Goal: Task Accomplishment & Management: Use online tool/utility

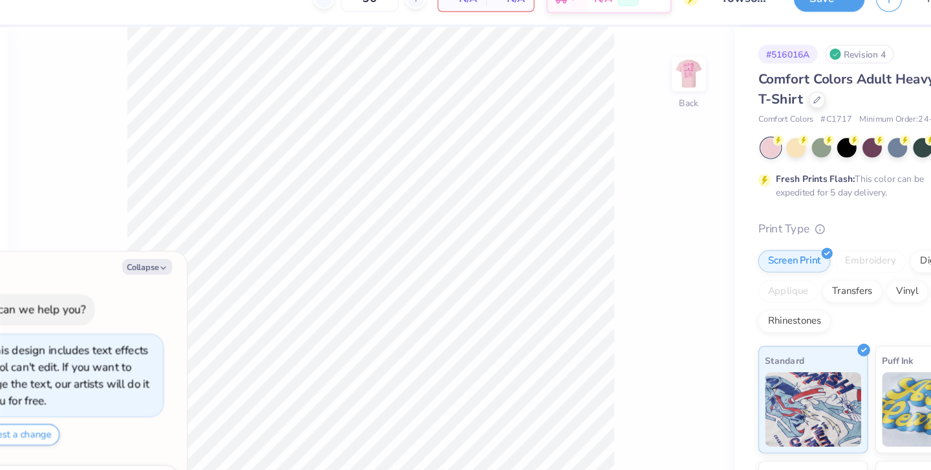
type textarea "x"
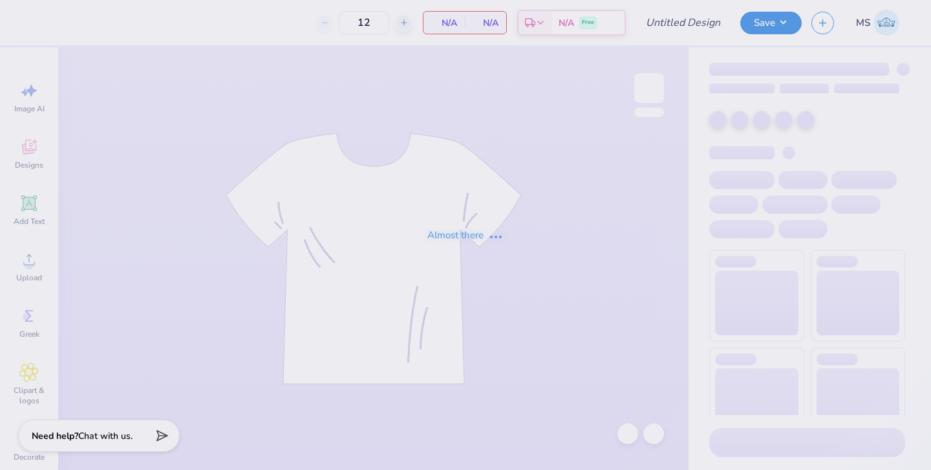
type input "AOPi Jersey"
type input "50"
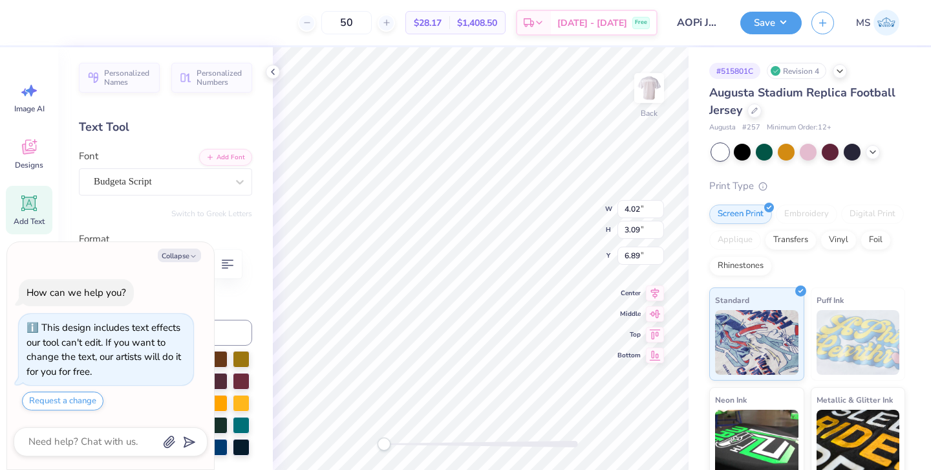
type textarea "x"
type input "6.17"
type input "4.74"
type textarea "x"
type textarea "‘5"
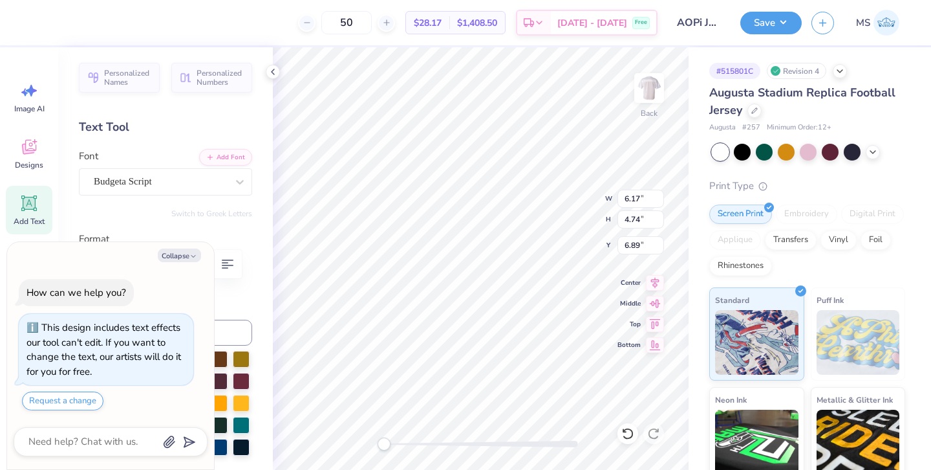
type textarea "x"
type textarea "5"
type textarea "x"
type textarea "25"
click at [416, 195] on div "Hold “Option ⌥” to see the space between elements." at bounding box center [484, 197] width 137 height 38
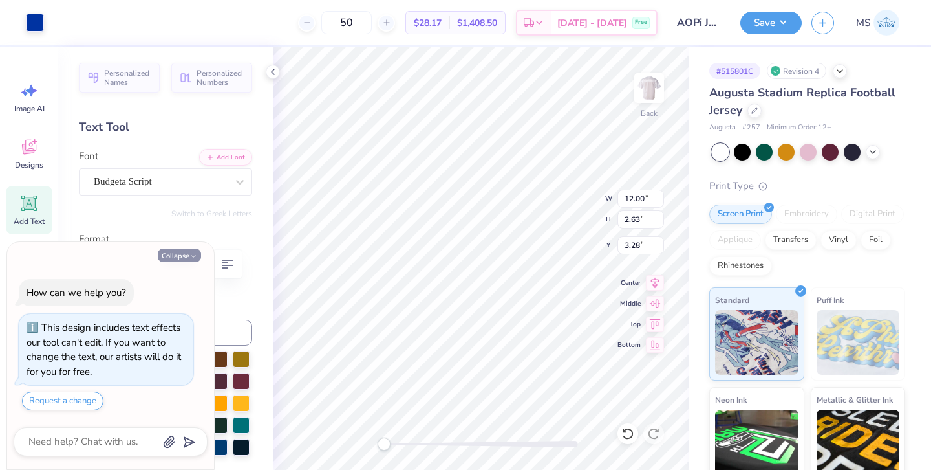
click at [183, 255] on button "Collapse" at bounding box center [179, 255] width 43 height 14
type textarea "x"
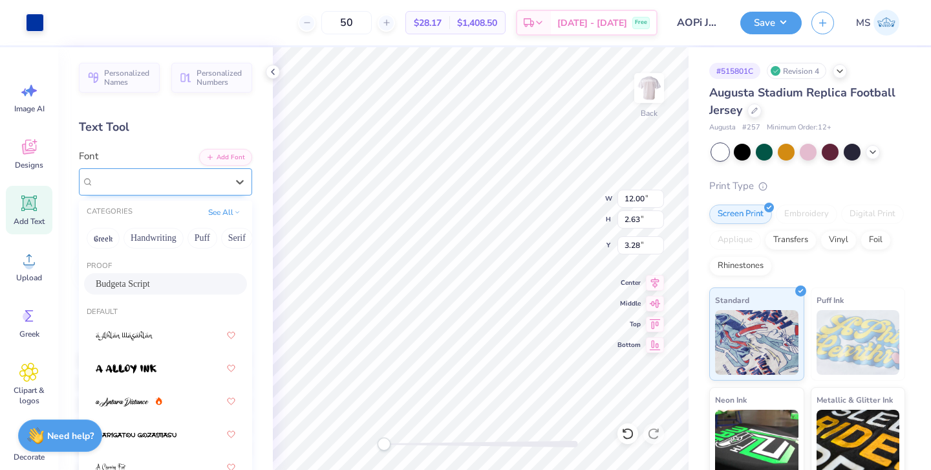
click at [183, 184] on div "Budgeta Script" at bounding box center [160, 181] width 136 height 20
click at [158, 328] on div at bounding box center [166, 334] width 140 height 23
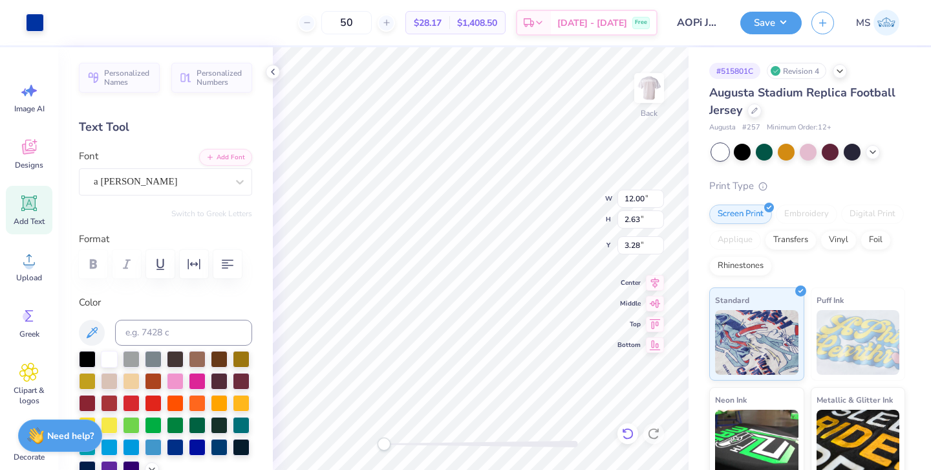
click at [624, 433] on icon at bounding box center [628, 433] width 13 height 13
click at [626, 429] on icon at bounding box center [627, 434] width 11 height 12
type input "6.64"
type input "5.10"
type input "6.92"
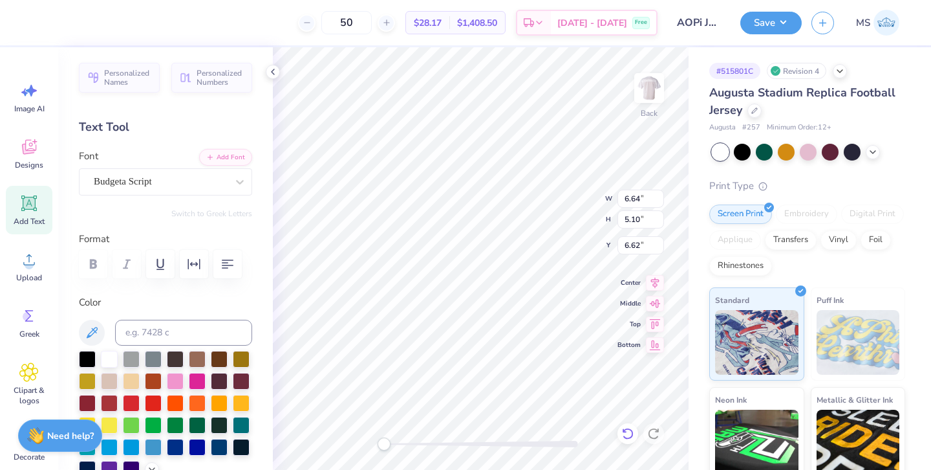
type input "5.32"
type input "7.46"
type input "5.73"
click at [752, 32] on button "Save" at bounding box center [771, 21] width 61 height 23
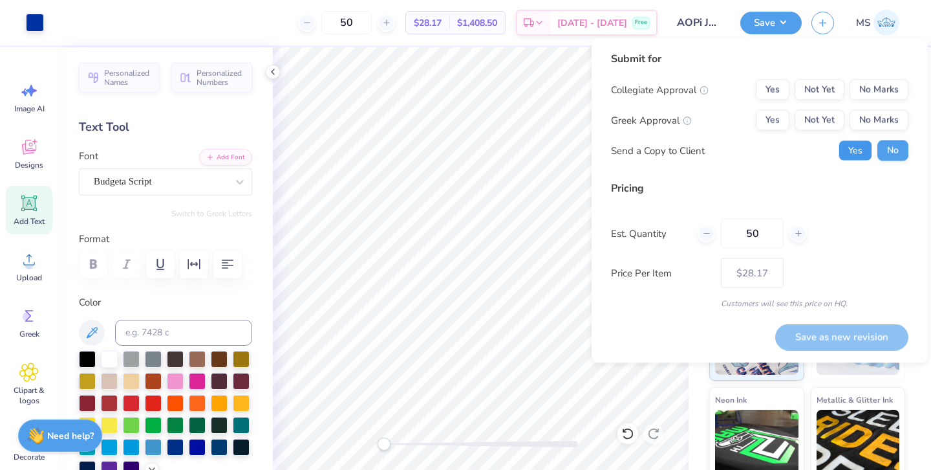
click at [843, 151] on button "Yes" at bounding box center [856, 150] width 34 height 21
click at [777, 111] on button "Yes" at bounding box center [773, 120] width 34 height 21
click at [867, 91] on button "No Marks" at bounding box center [879, 90] width 59 height 21
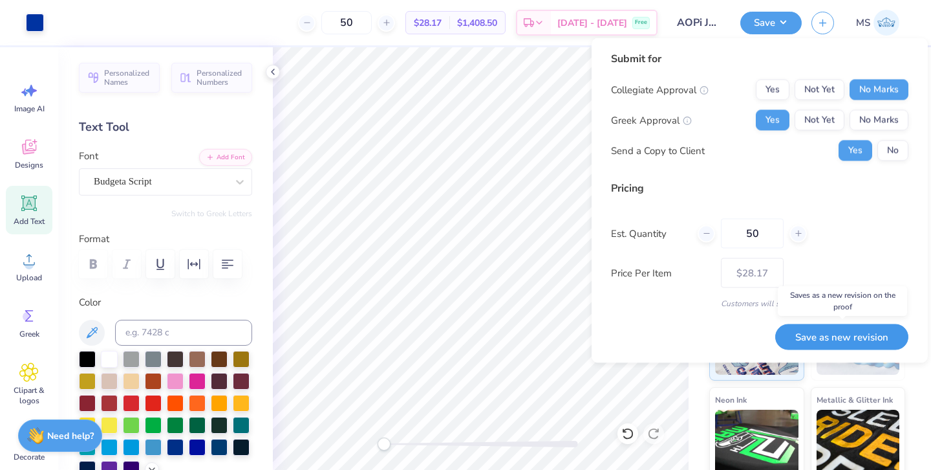
click at [805, 331] on button "Save as new revision" at bounding box center [841, 336] width 133 height 27
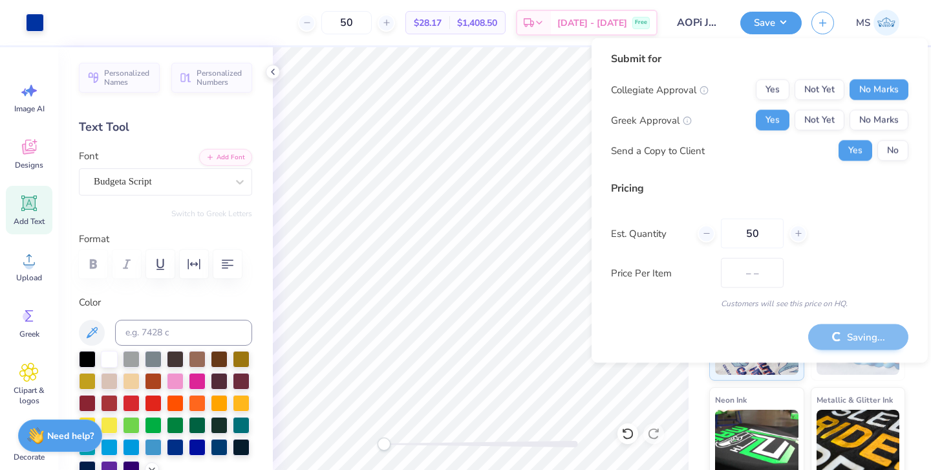
type input "$28.17"
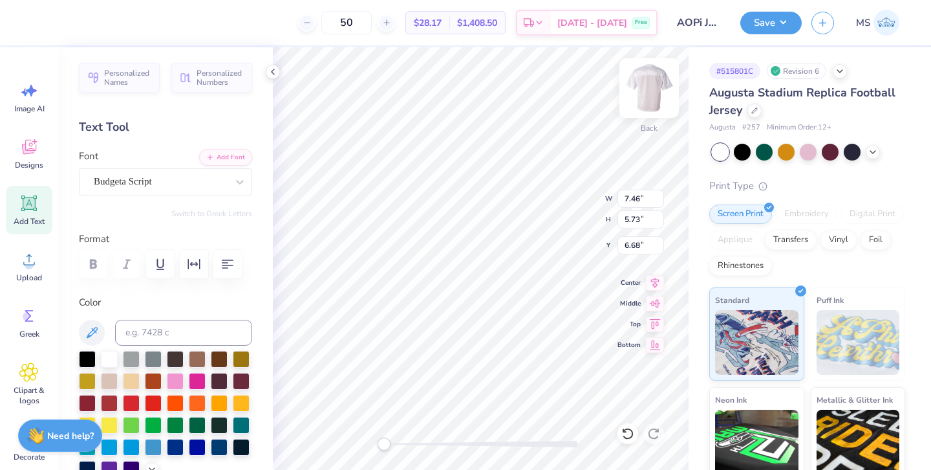
click at [656, 89] on img at bounding box center [650, 88] width 52 height 52
type input "11.37"
type input "8.74"
type input "2.65"
type input "12.04"
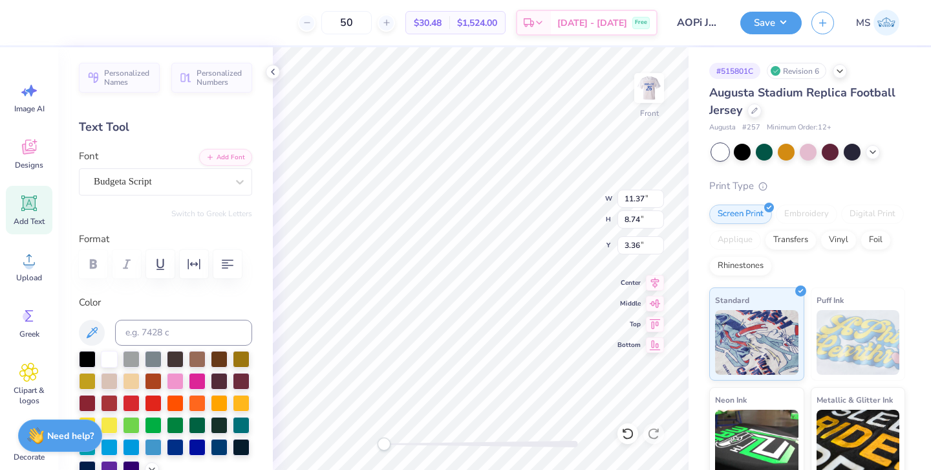
type input "9.25"
type input "3.79"
type input "12.39"
type input "9.52"
type input "3.82"
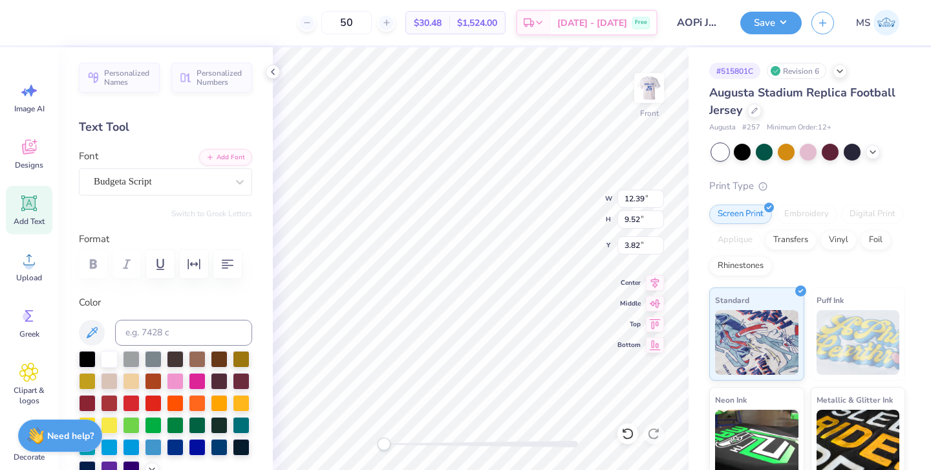
type input "12.46"
type input "9.57"
type input "3.78"
click at [649, 284] on icon at bounding box center [655, 281] width 18 height 16
click at [658, 298] on icon at bounding box center [655, 302] width 18 height 16
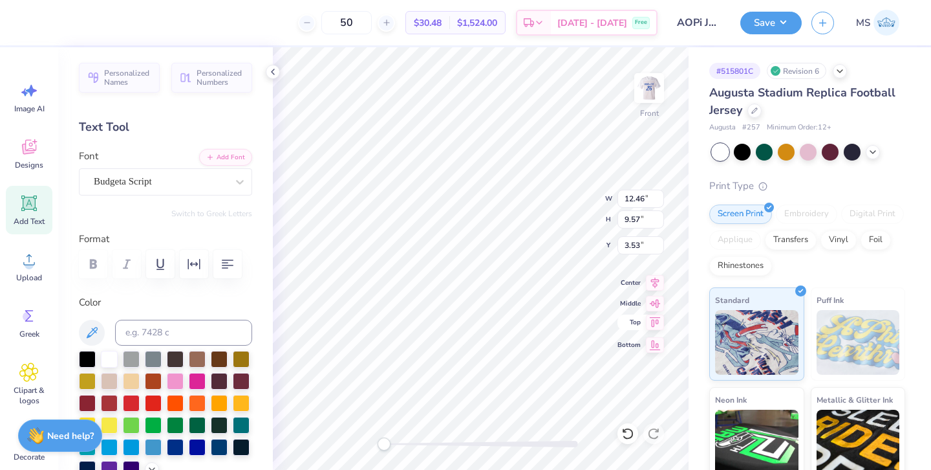
click at [657, 322] on icon at bounding box center [655, 322] width 18 height 16
click at [651, 93] on img at bounding box center [650, 88] width 52 height 52
click at [754, 19] on button "Save" at bounding box center [771, 21] width 61 height 23
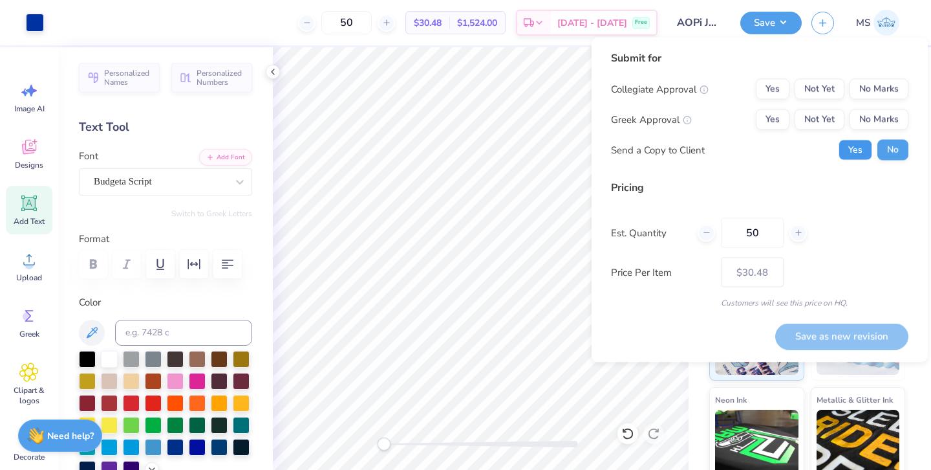
click at [864, 146] on button "Yes" at bounding box center [856, 150] width 34 height 21
click at [764, 122] on button "Yes" at bounding box center [773, 119] width 34 height 21
click at [869, 83] on button "No Marks" at bounding box center [879, 89] width 59 height 21
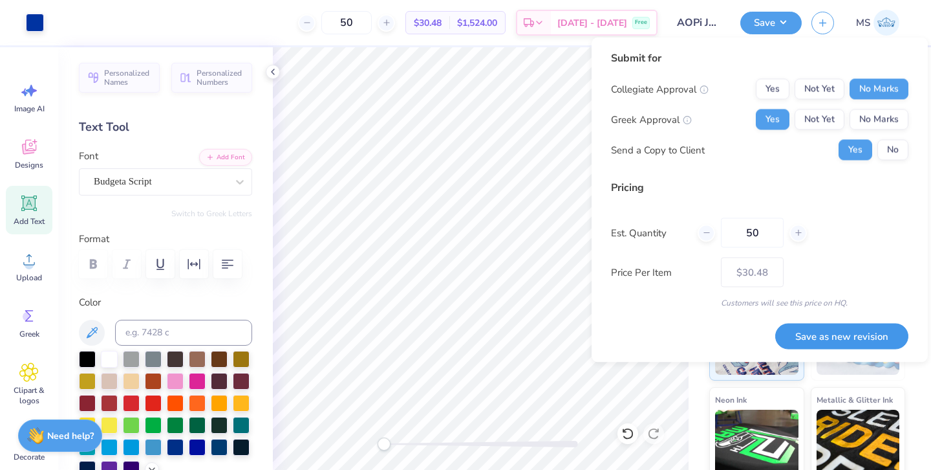
click at [845, 338] on button "Save as new revision" at bounding box center [841, 336] width 133 height 27
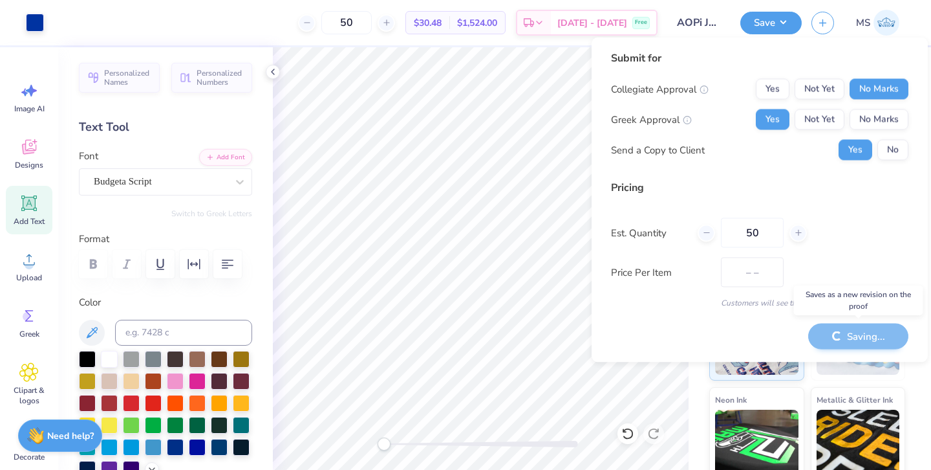
type input "$30.48"
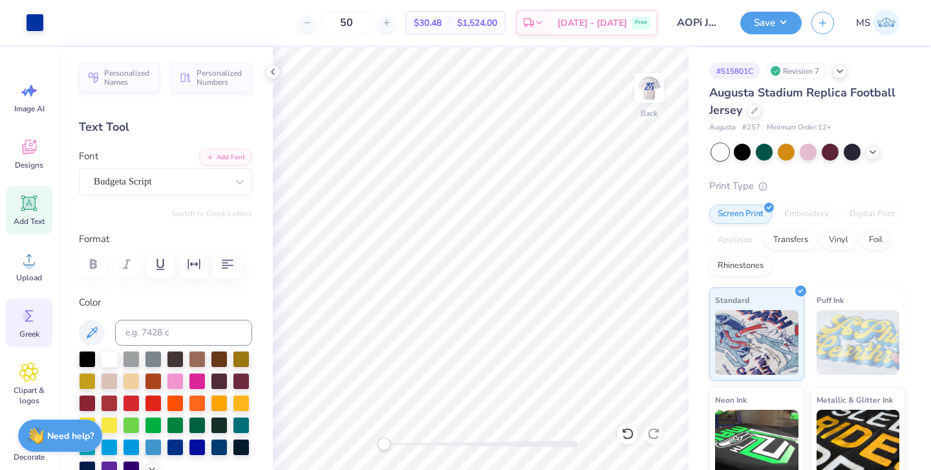
click at [29, 321] on icon at bounding box center [29, 316] width 8 height 12
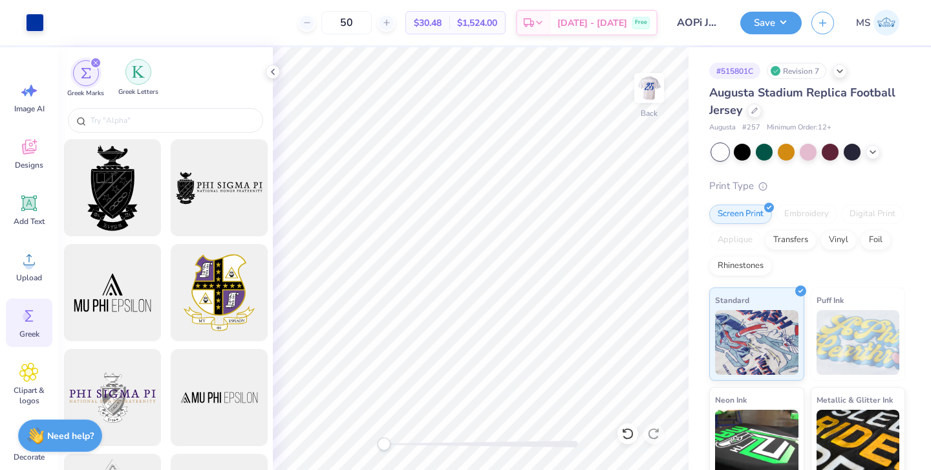
click at [139, 84] on div "filter for Greek Letters" at bounding box center [138, 72] width 26 height 26
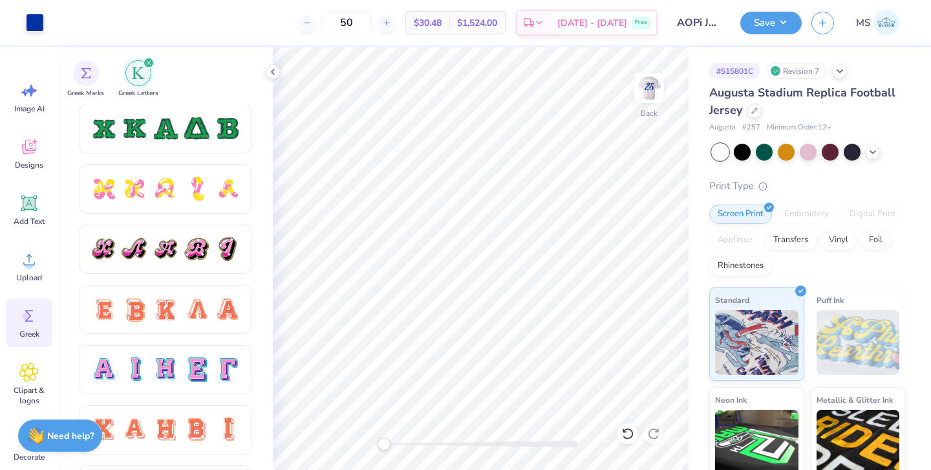
scroll to position [661, 0]
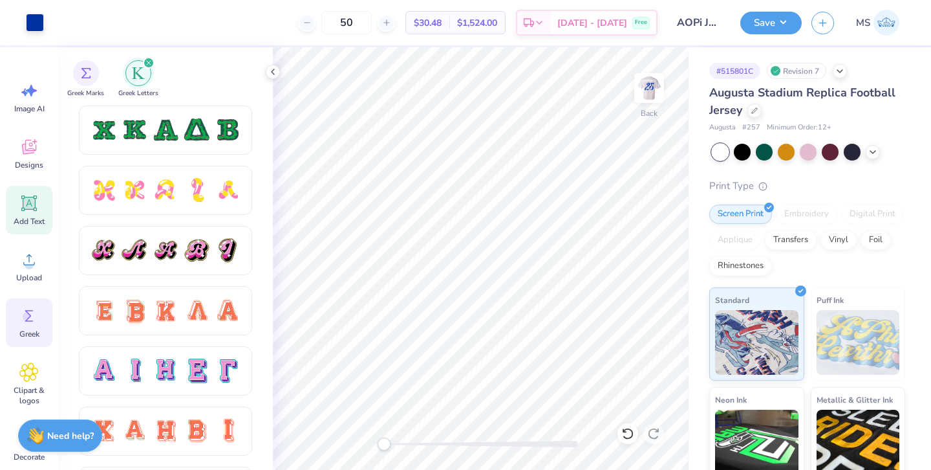
click at [36, 221] on span "Add Text" at bounding box center [29, 221] width 31 height 10
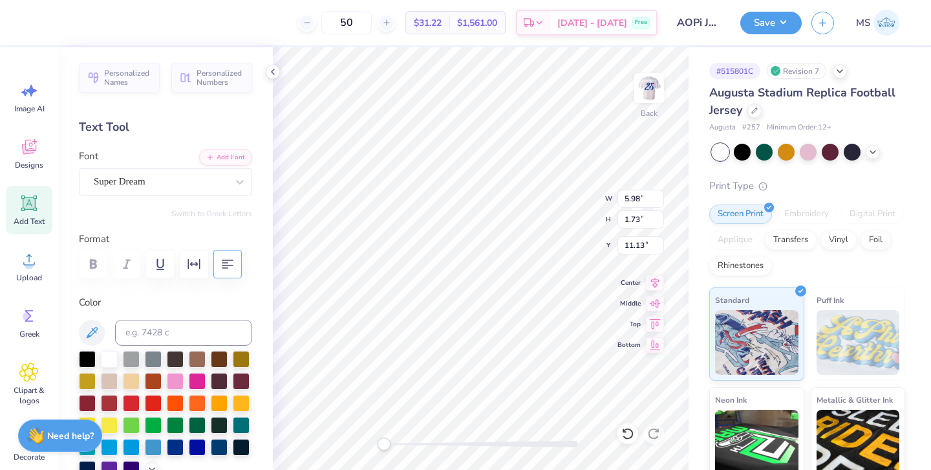
scroll to position [0, 1]
type textarea "AOII x SX"
click at [125, 174] on div "Super Dream" at bounding box center [160, 181] width 136 height 20
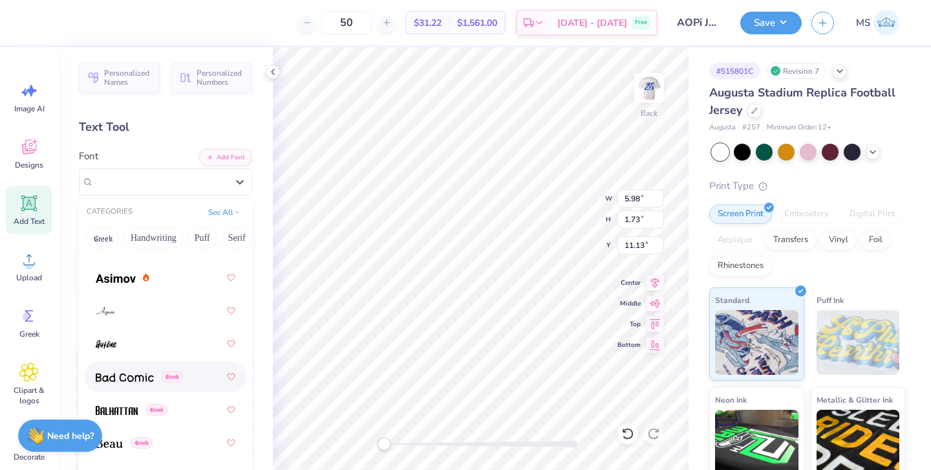
scroll to position [726, 0]
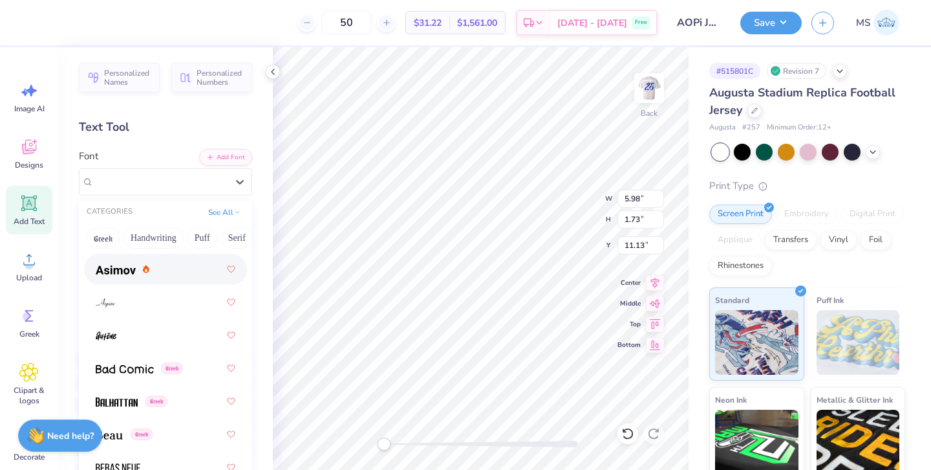
click at [179, 272] on div at bounding box center [166, 268] width 140 height 23
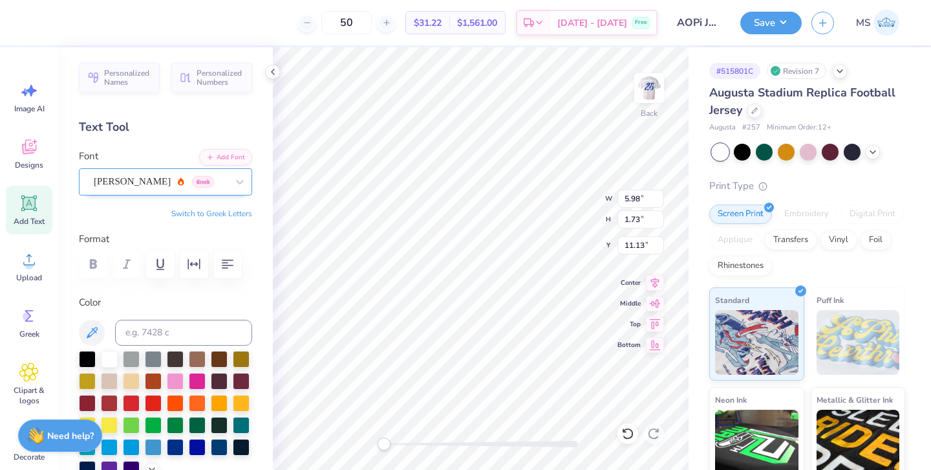
click at [182, 174] on div "Asimov Greek" at bounding box center [160, 181] width 136 height 20
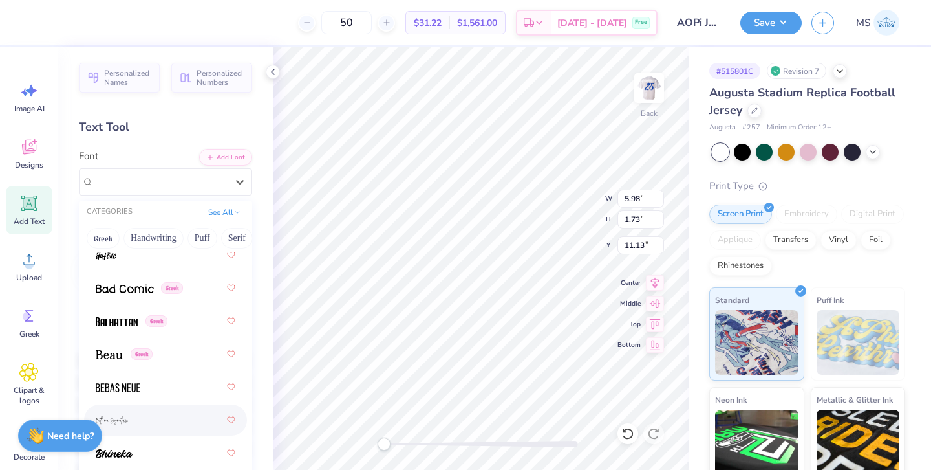
scroll to position [805, 0]
click at [175, 317] on div "Greek" at bounding box center [166, 321] width 140 height 23
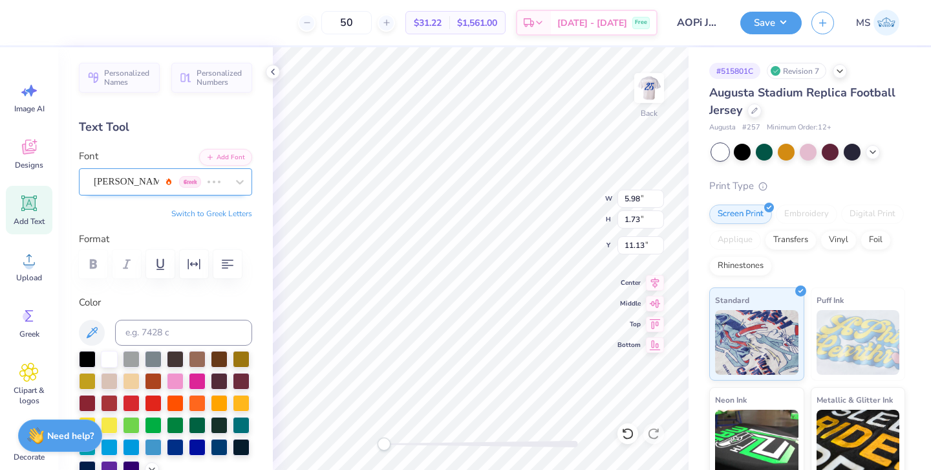
click at [181, 180] on div "Asimov Greek" at bounding box center [147, 181] width 110 height 20
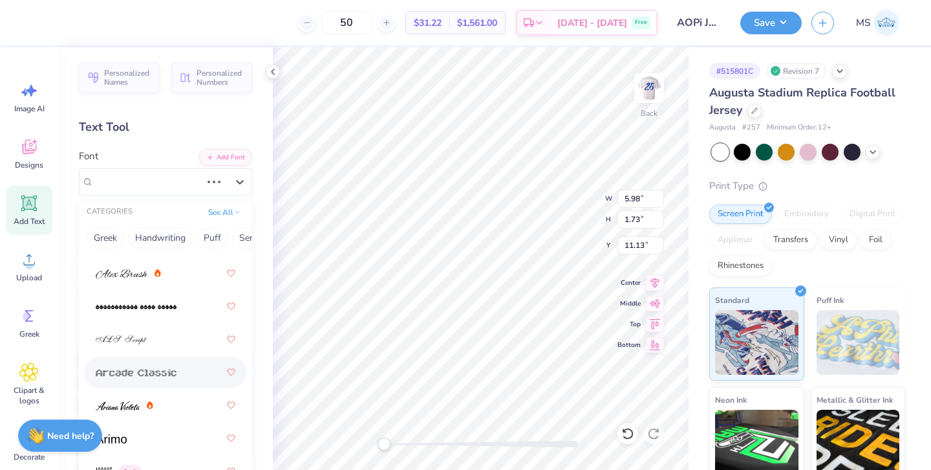
scroll to position [585, 0]
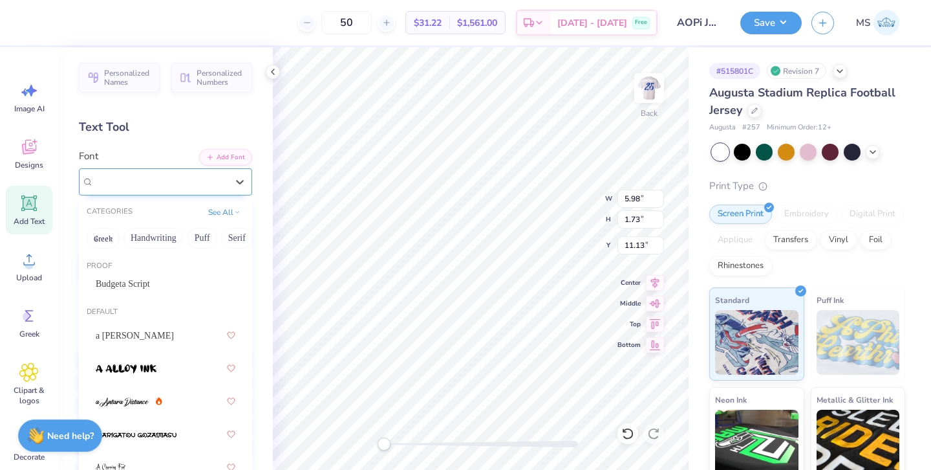
click at [195, 184] on div "Balhattan Greek" at bounding box center [160, 181] width 136 height 20
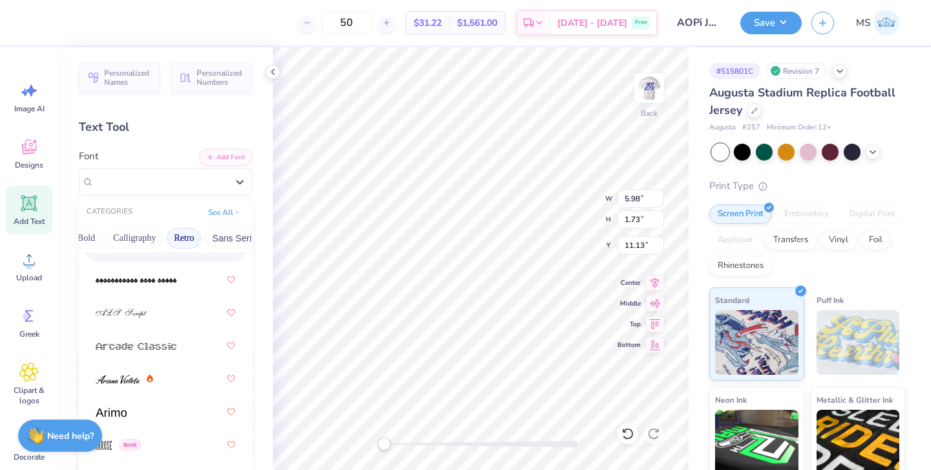
scroll to position [0, 153]
click at [117, 236] on button "Bold" at bounding box center [120, 238] width 32 height 21
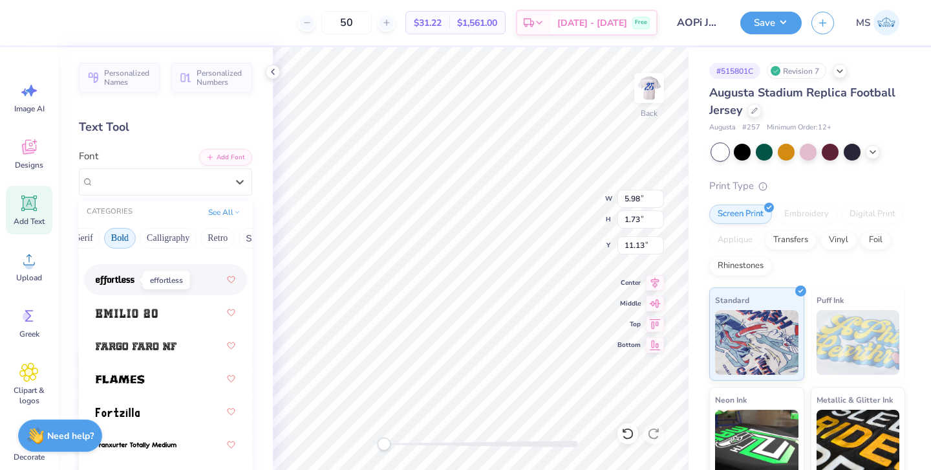
click at [130, 277] on img at bounding box center [115, 280] width 39 height 9
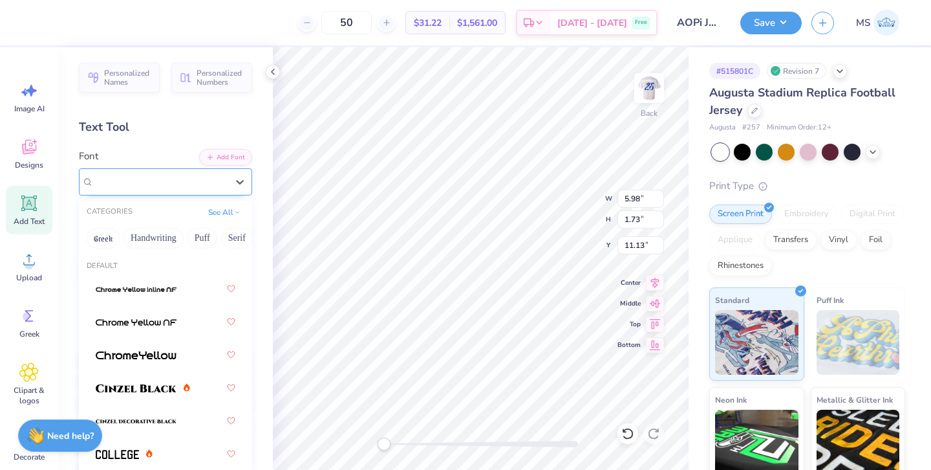
click at [186, 182] on div "effortless" at bounding box center [160, 181] width 136 height 20
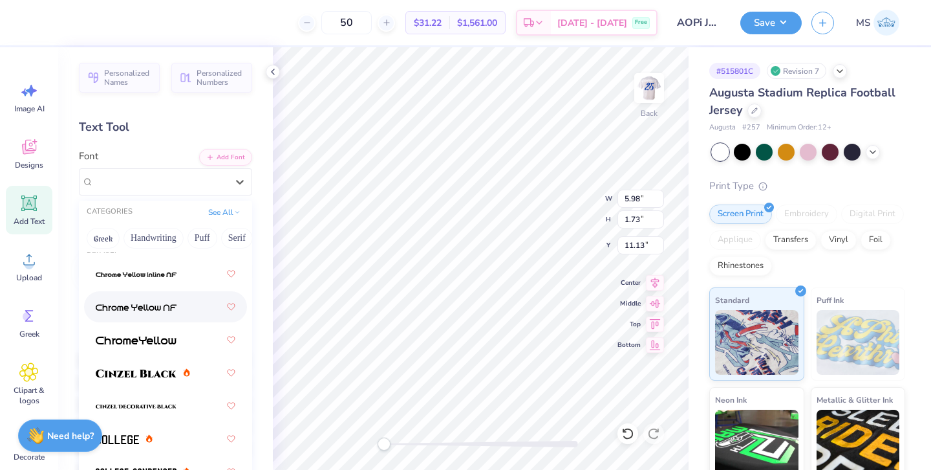
scroll to position [17, 0]
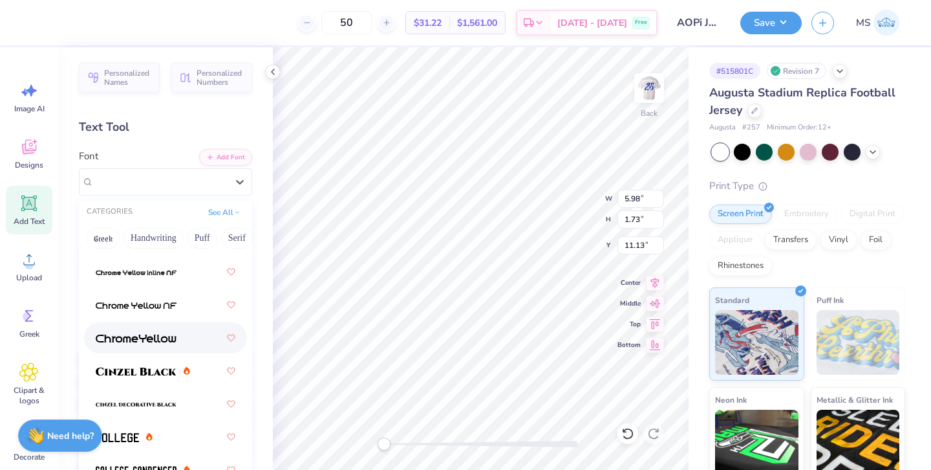
click at [140, 337] on img at bounding box center [136, 338] width 81 height 9
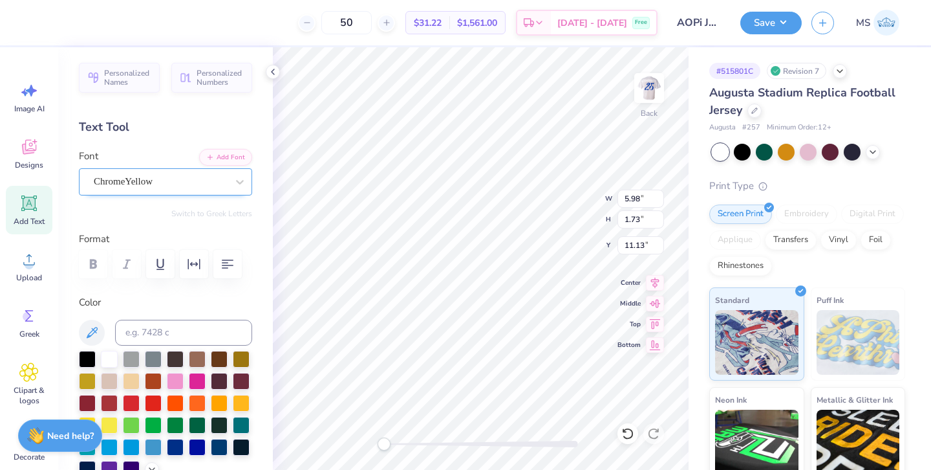
click at [167, 189] on div at bounding box center [160, 181] width 133 height 17
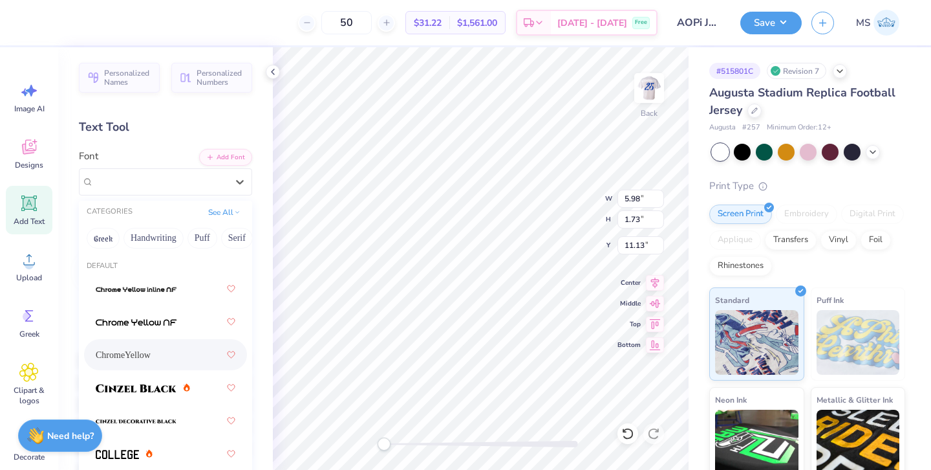
scroll to position [34, 0]
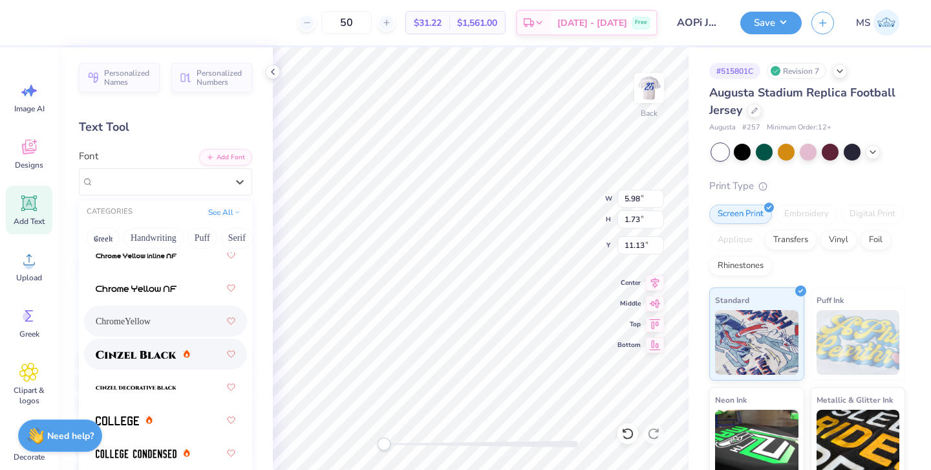
click at [168, 354] on img at bounding box center [136, 354] width 81 height 9
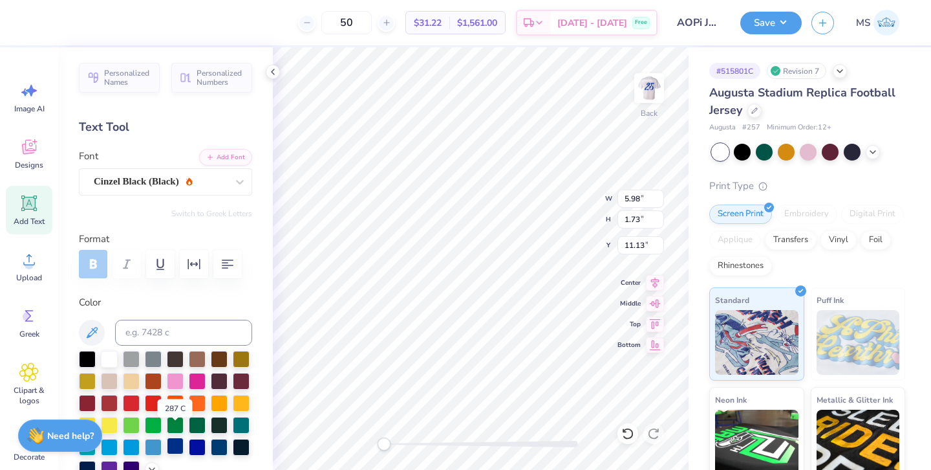
scroll to position [17, 0]
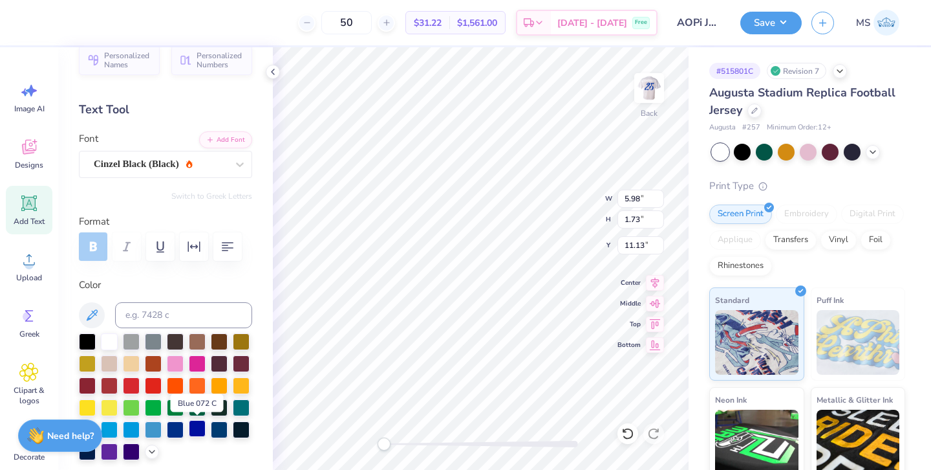
click at [202, 431] on div at bounding box center [197, 428] width 17 height 17
type input "1.91"
type input "2.32"
type input "3.41"
type input "13.50"
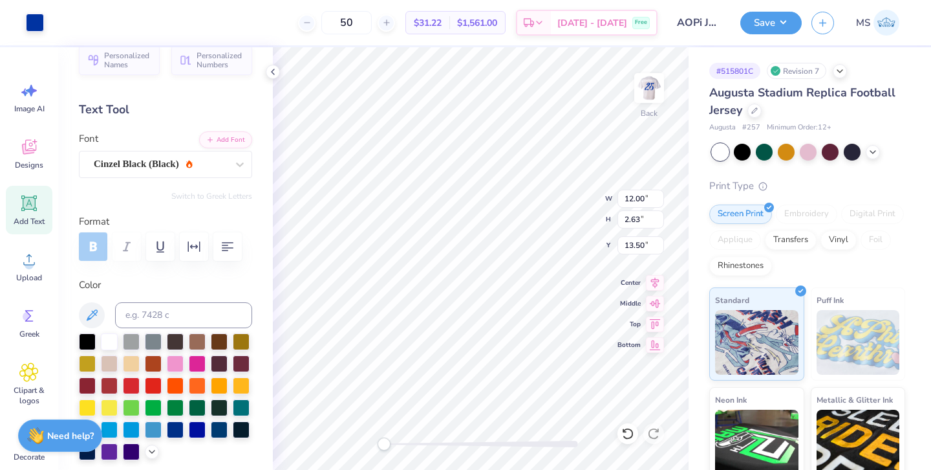
type input "12.54"
type input "1.82"
type input "1.17"
type input "7.46"
type input "5.73"
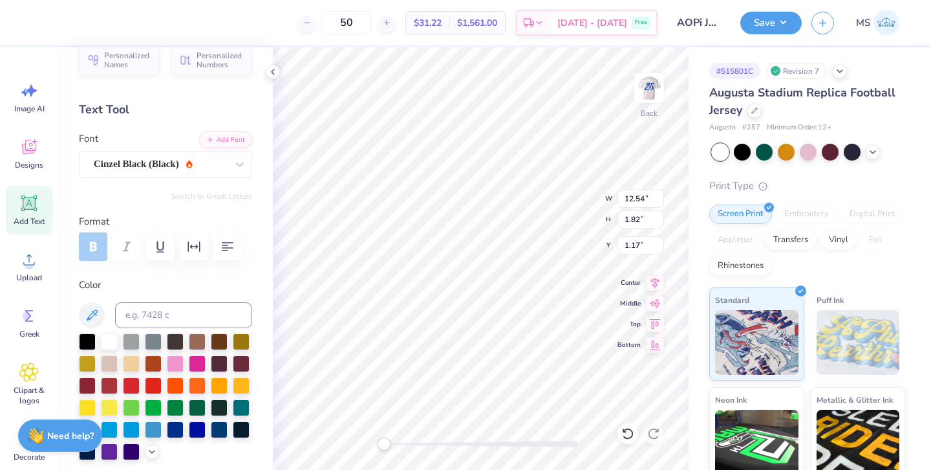
type input "6.68"
click at [186, 158] on div "Budgeta Script" at bounding box center [160, 164] width 136 height 20
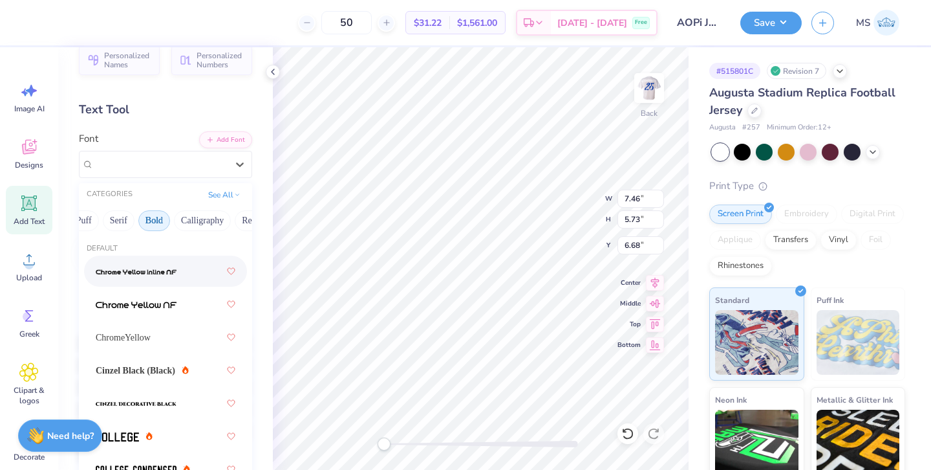
scroll to position [0, 128]
click at [153, 224] on button "Bold" at bounding box center [145, 220] width 32 height 21
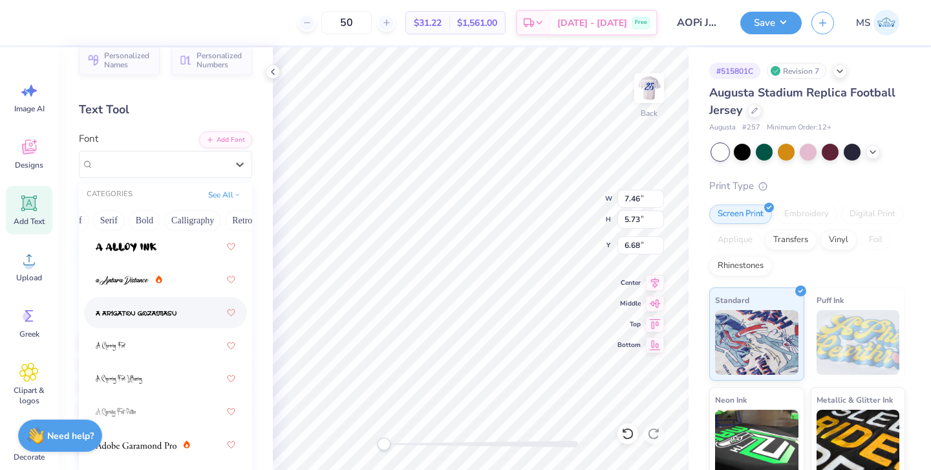
scroll to position [182, 0]
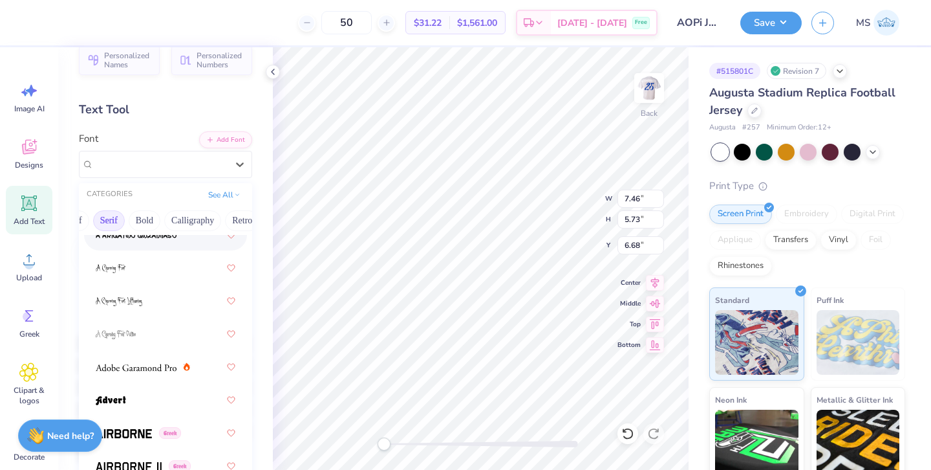
click at [111, 215] on button "Serif" at bounding box center [109, 220] width 32 height 21
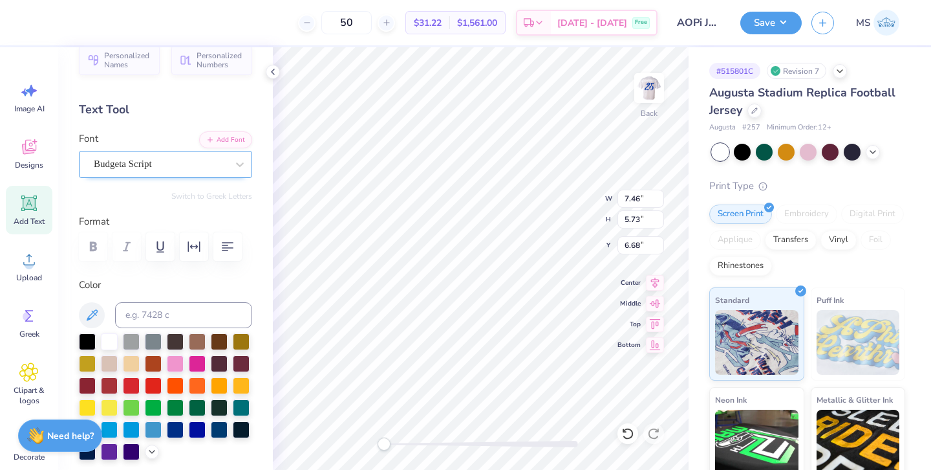
click at [178, 168] on div "Budgeta Script" at bounding box center [160, 164] width 136 height 20
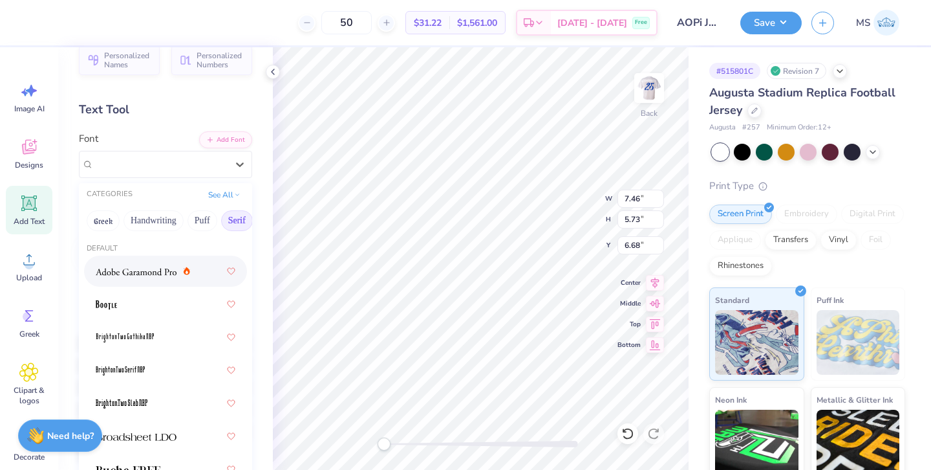
click at [231, 221] on button "Serif" at bounding box center [237, 220] width 32 height 21
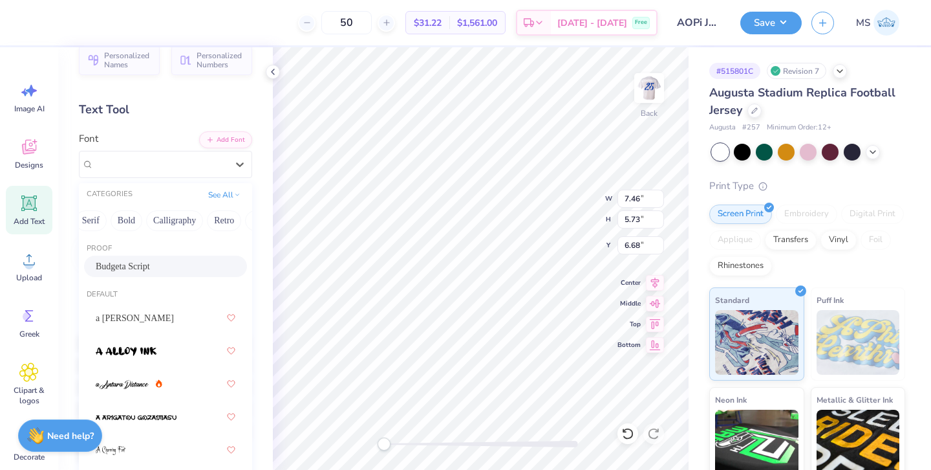
scroll to position [0, 149]
click at [133, 224] on button "Bold" at bounding box center [123, 220] width 32 height 21
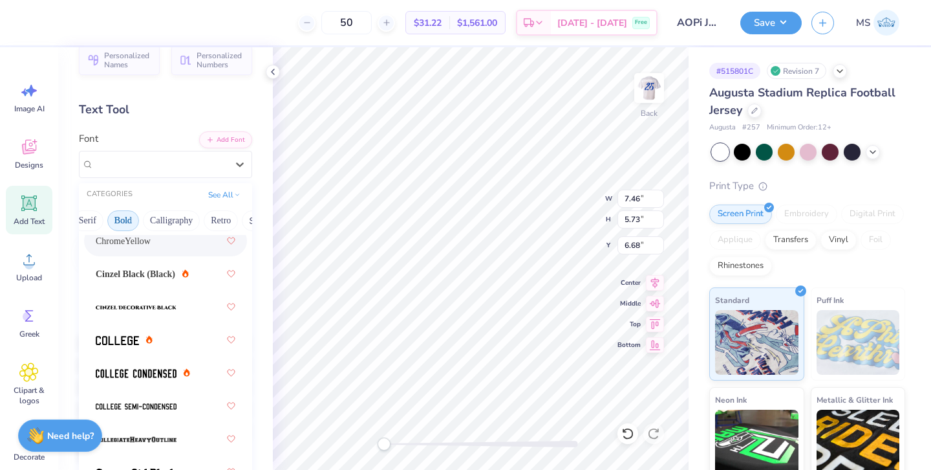
scroll to position [96, 0]
click at [158, 274] on span "Cinzel Black (Black)" at bounding box center [136, 275] width 80 height 14
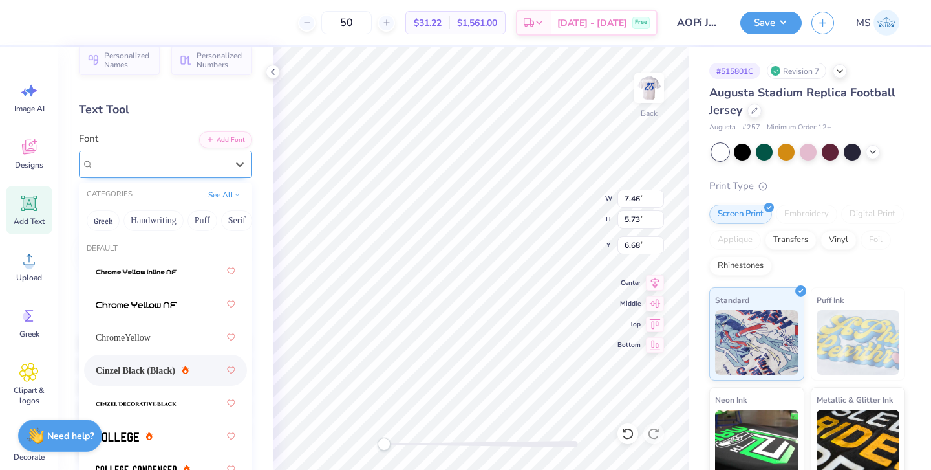
click at [185, 157] on div "Cinzel Black (Black)" at bounding box center [160, 164] width 136 height 20
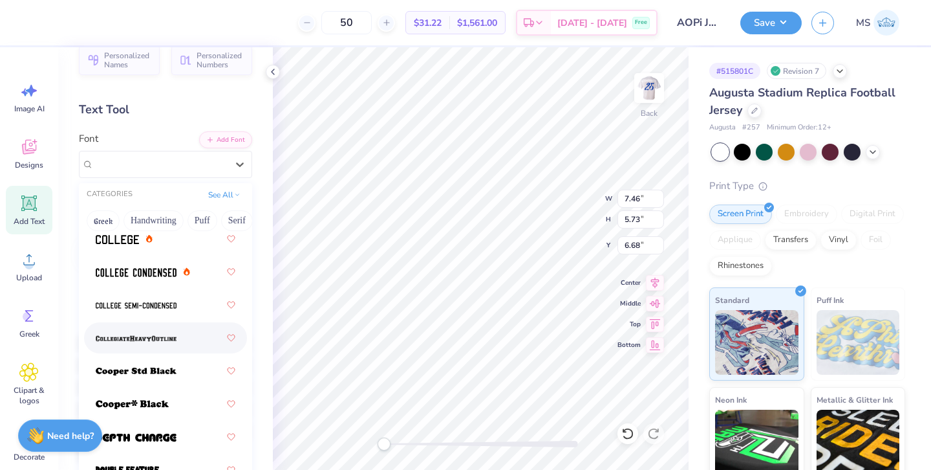
scroll to position [187, 0]
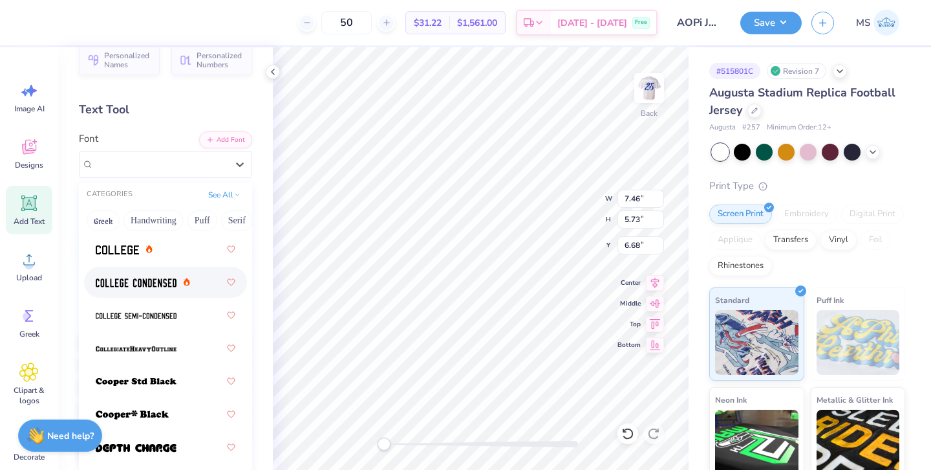
click at [169, 284] on img at bounding box center [136, 282] width 81 height 9
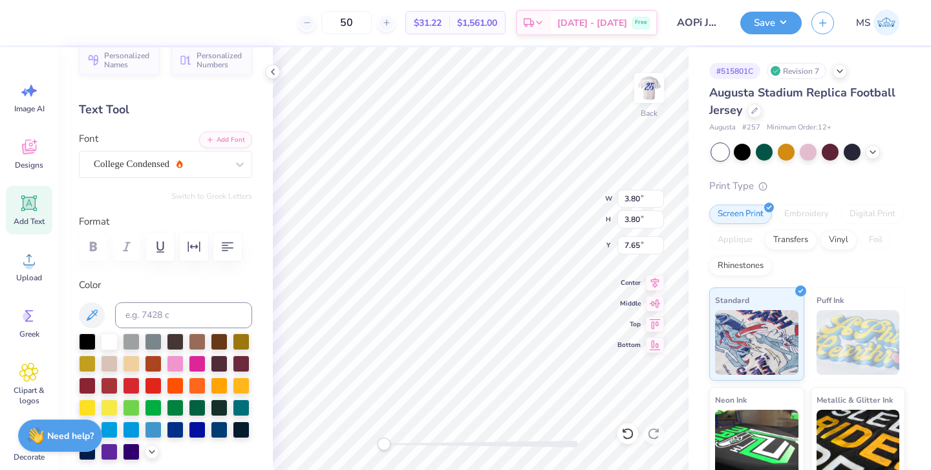
type input "5.90"
type input "5.55"
click at [170, 166] on div "Cinzel Black (Black)" at bounding box center [160, 164] width 136 height 20
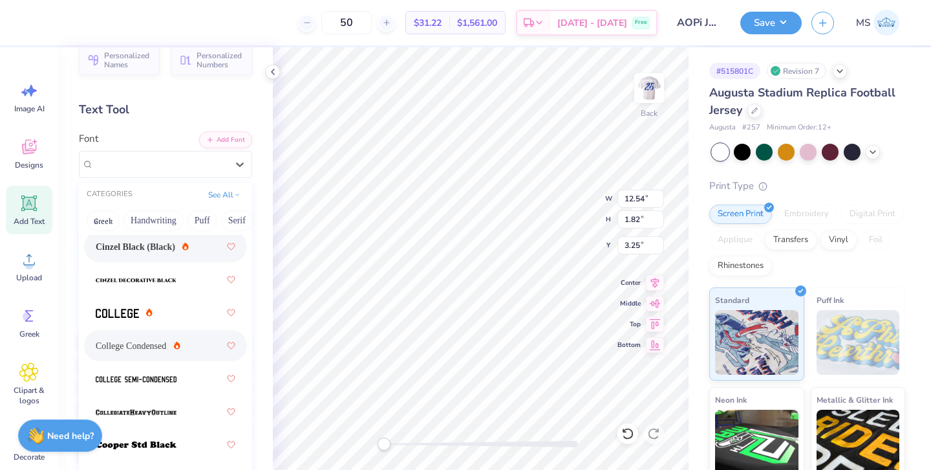
scroll to position [149, 0]
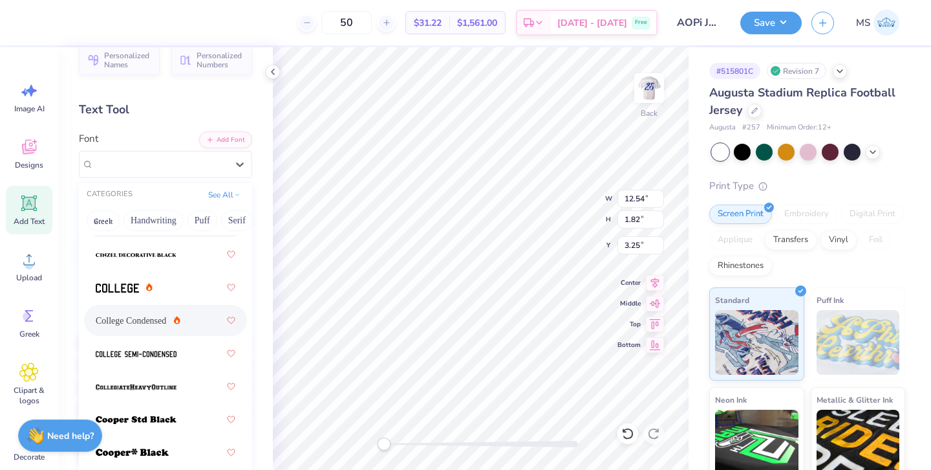
click at [184, 314] on div "College Condensed" at bounding box center [166, 320] width 140 height 23
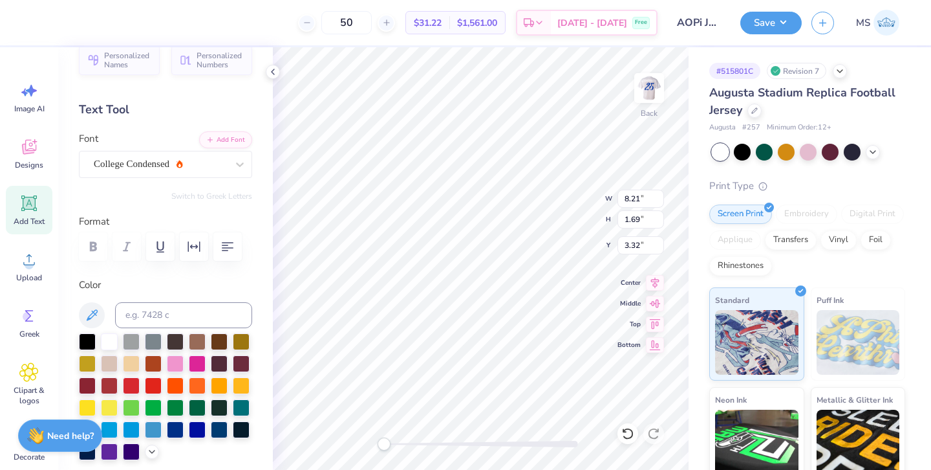
type input "3.33"
type input "9.24"
type input "1.90"
type input "3.11"
type input "11.26"
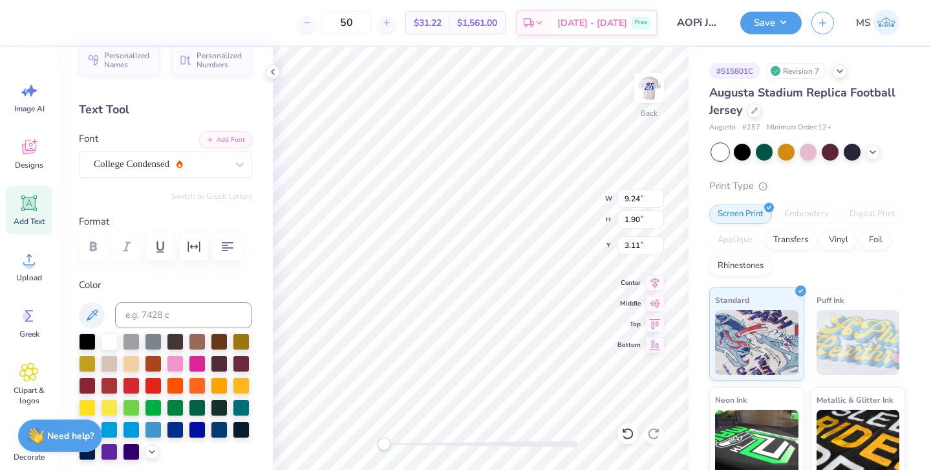
type input "2.32"
type input "2.54"
click at [656, 85] on img at bounding box center [650, 88] width 52 height 52
click at [649, 89] on img at bounding box center [650, 88] width 52 height 52
click at [648, 89] on img at bounding box center [650, 88] width 52 height 52
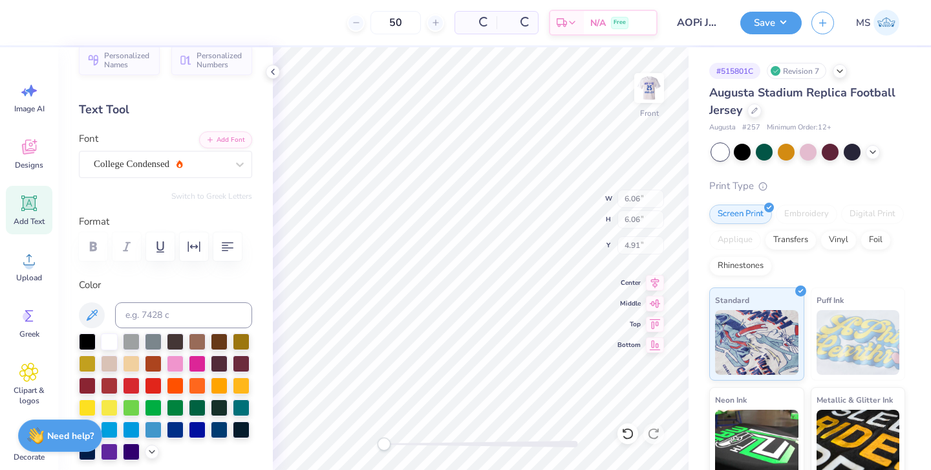
type input "6.06"
type input "4.91"
type input "12.46"
type input "9.57"
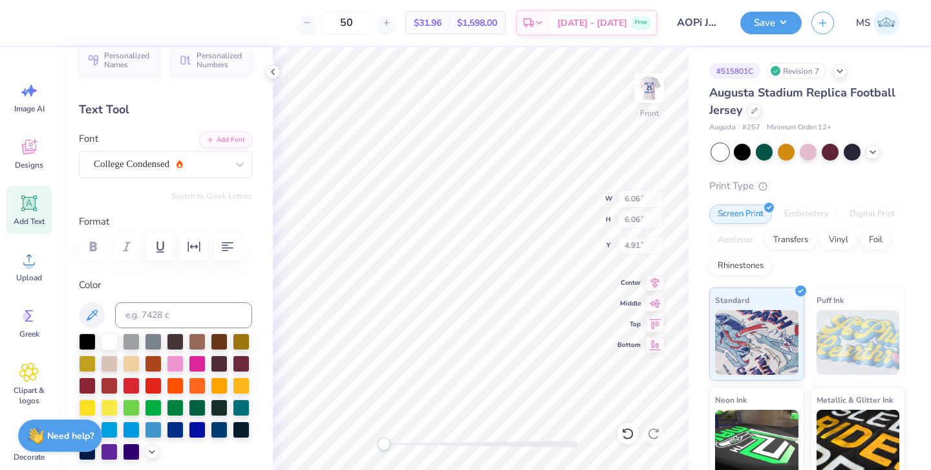
type input "1.39"
click at [180, 164] on div "Budgeta Script" at bounding box center [160, 164] width 136 height 20
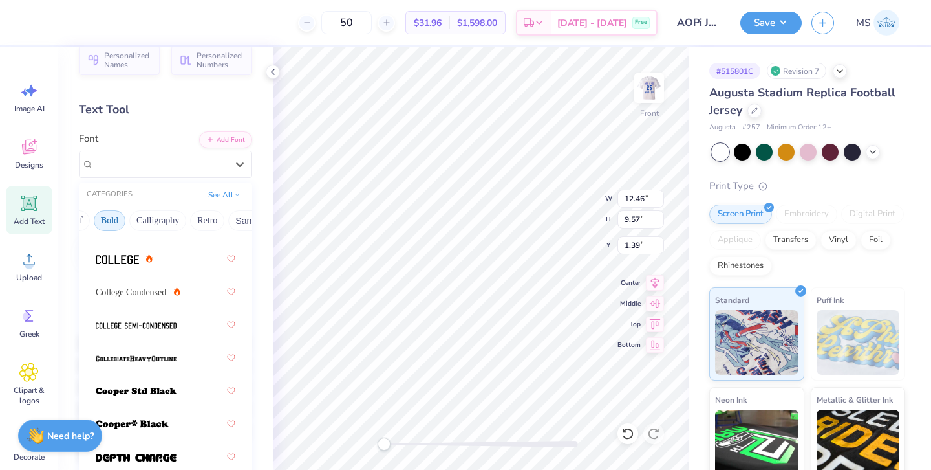
scroll to position [181, 0]
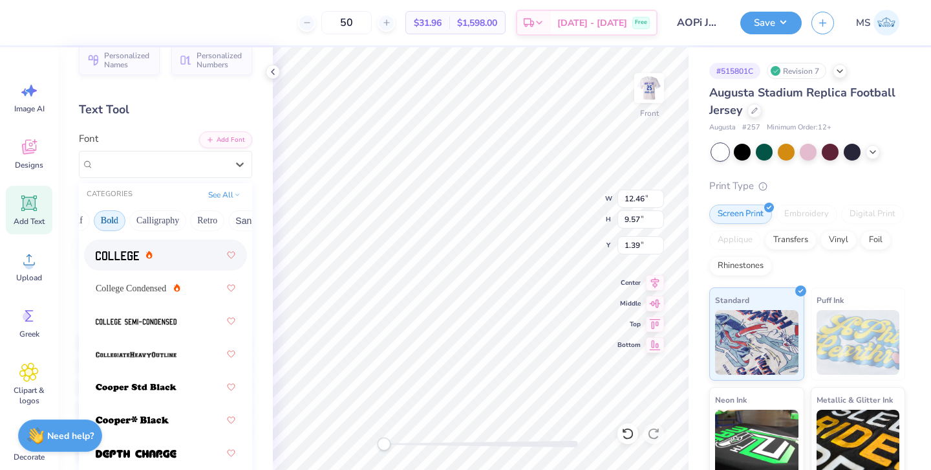
click at [166, 249] on div at bounding box center [166, 254] width 140 height 23
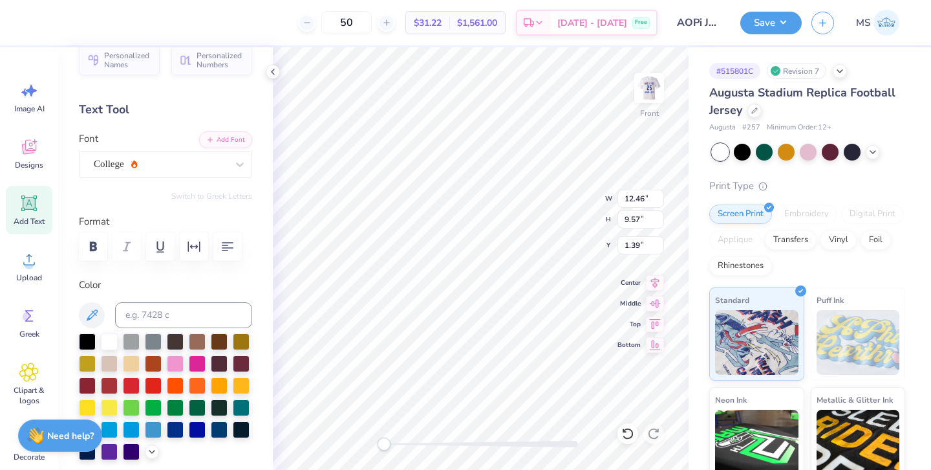
type input "9.84"
type input "7.65"
type input "3.00"
type input "11.79"
type input "9.17"
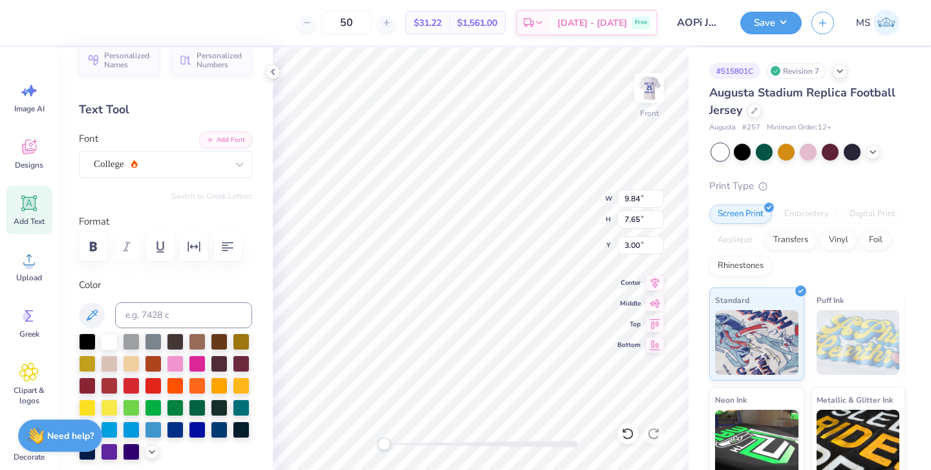
type input "1.47"
click at [642, 96] on img at bounding box center [650, 88] width 52 height 52
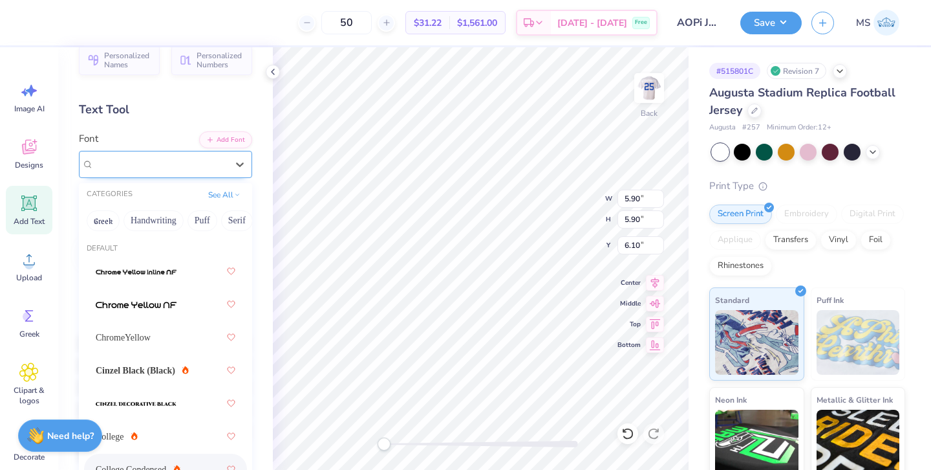
click at [192, 158] on div "College Condensed" at bounding box center [160, 164] width 136 height 20
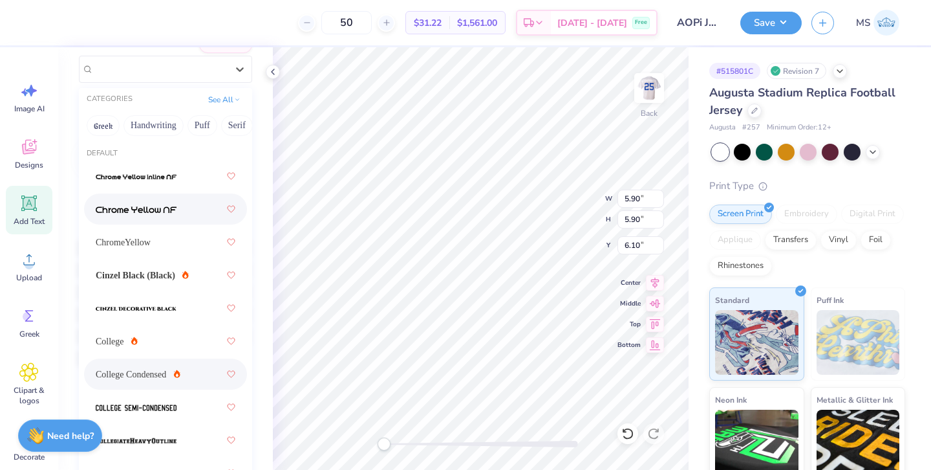
scroll to position [142, 0]
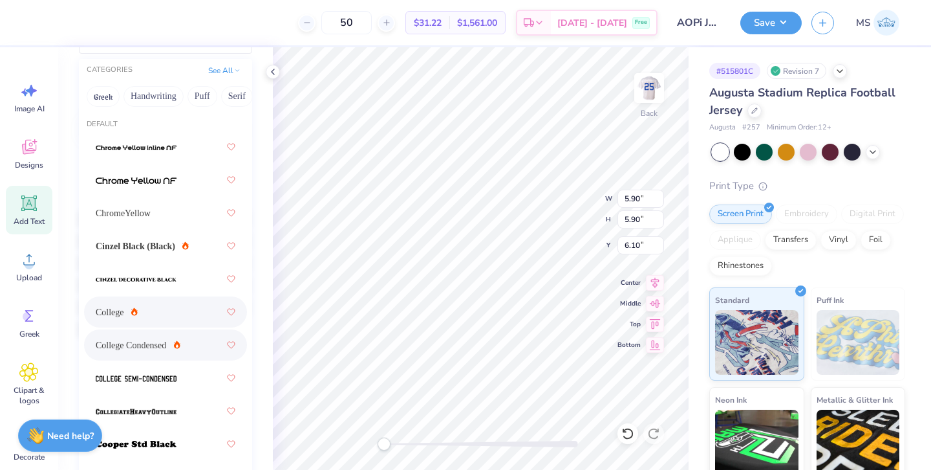
click at [165, 304] on div "College" at bounding box center [166, 311] width 140 height 23
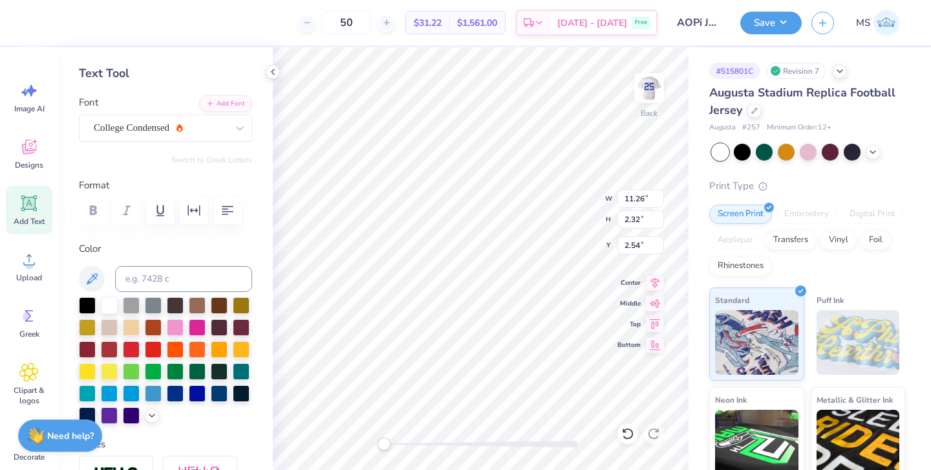
scroll to position [42, 0]
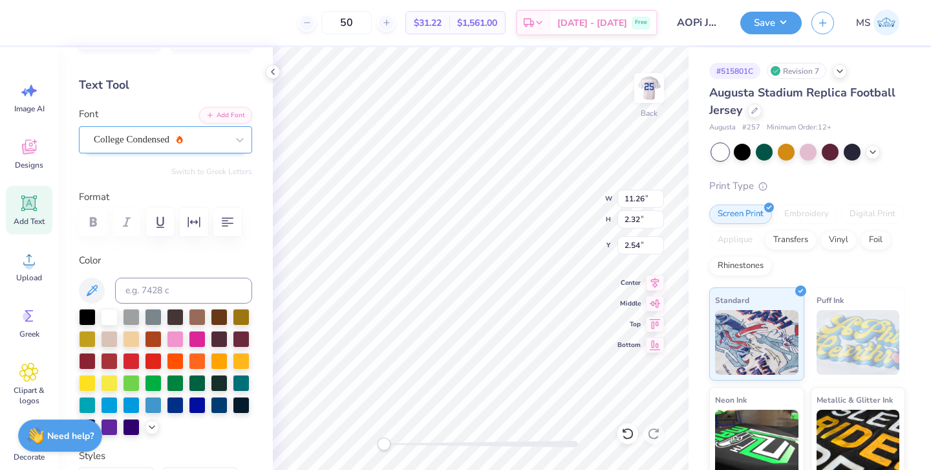
click at [186, 144] on div "College Condensed" at bounding box center [160, 139] width 136 height 20
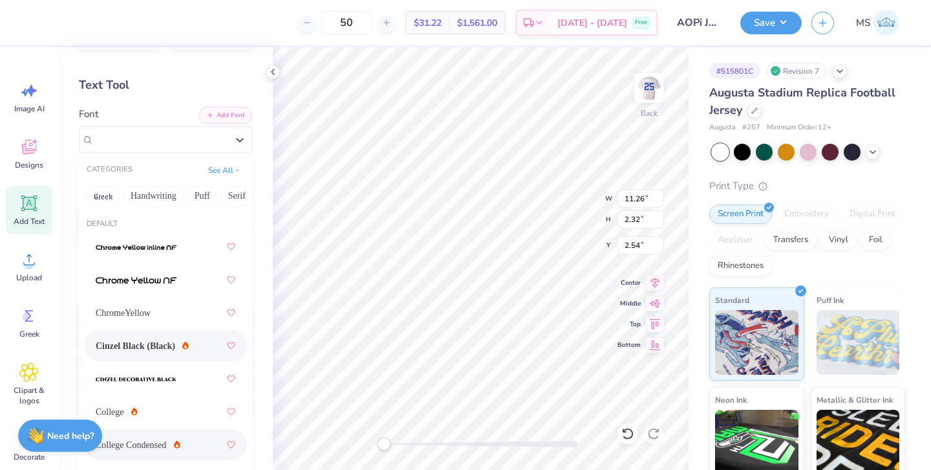
scroll to position [44, 0]
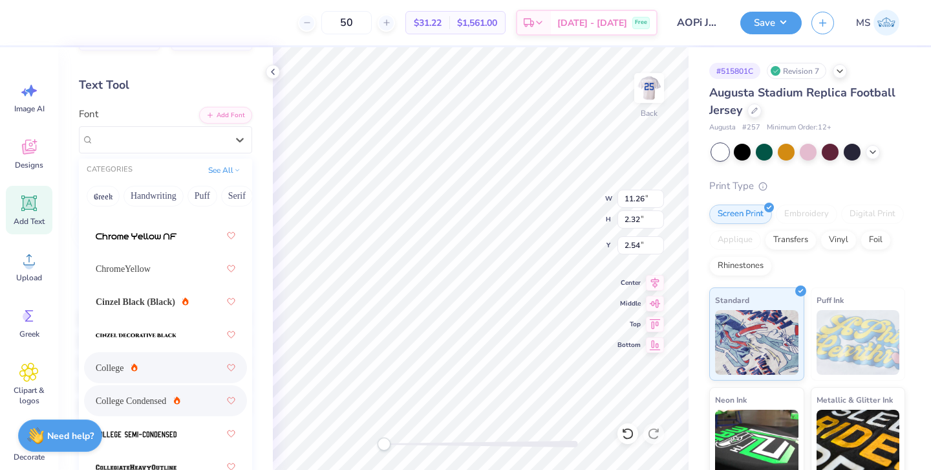
click at [169, 362] on div "College" at bounding box center [166, 367] width 140 height 23
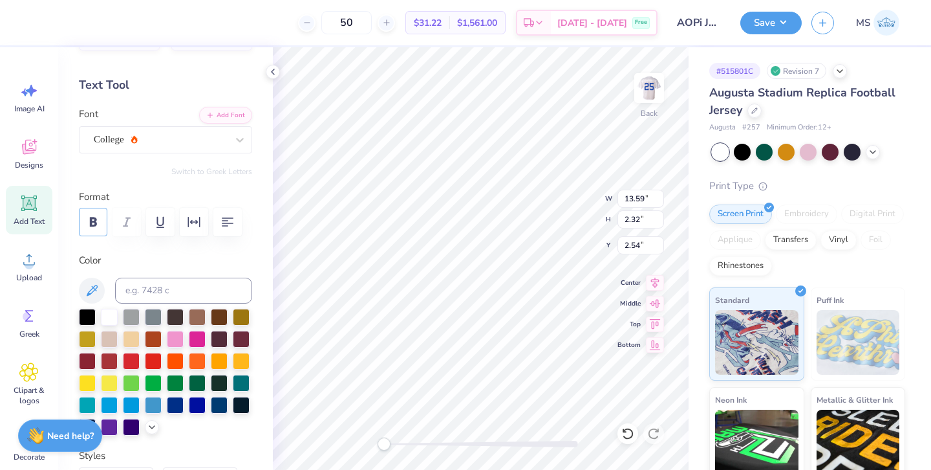
click at [96, 220] on icon "button" at bounding box center [93, 222] width 7 height 10
type input "7.59"
type input "5.90"
type input "6.10"
click at [648, 83] on img at bounding box center [650, 88] width 52 height 52
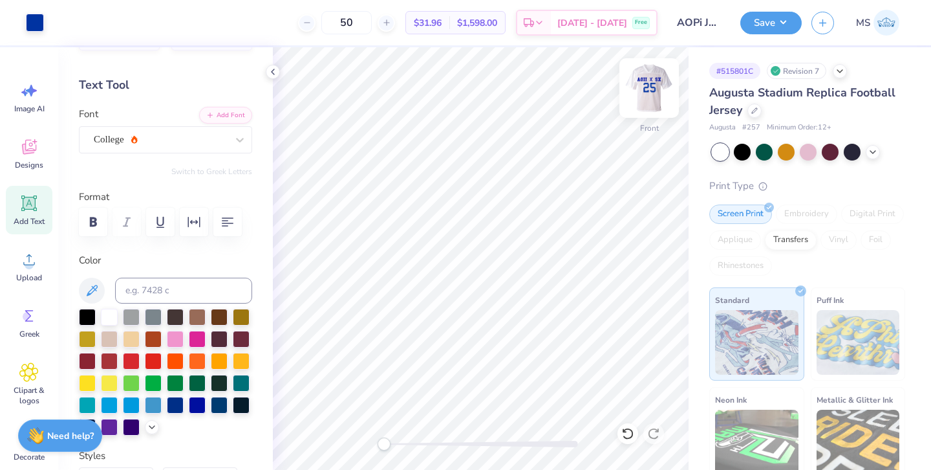
click at [658, 114] on div at bounding box center [650, 88] width 60 height 60
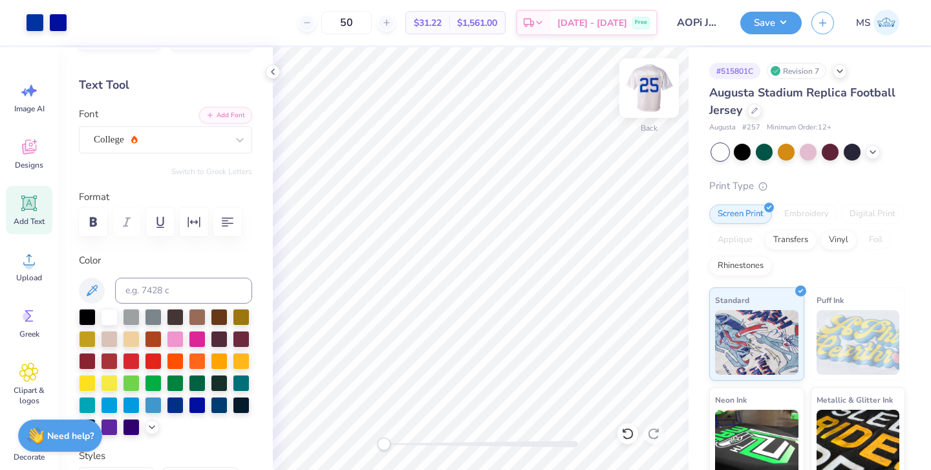
click at [653, 99] on img at bounding box center [650, 88] width 52 height 52
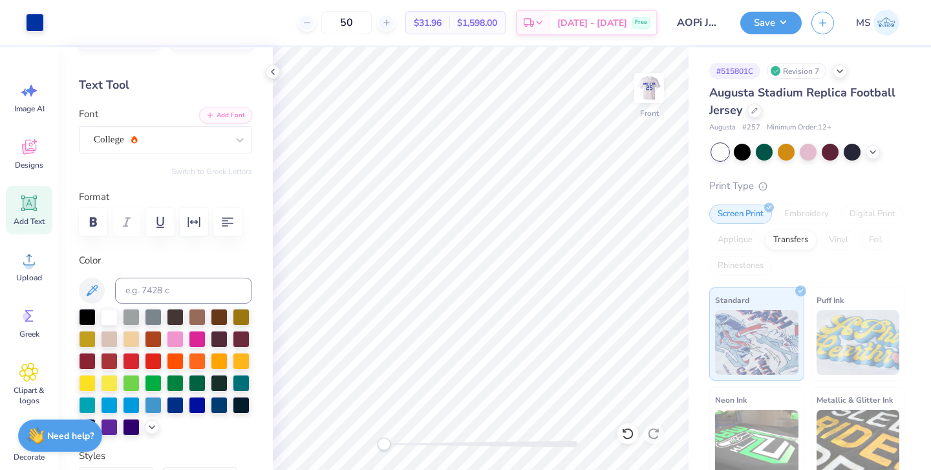
click at [653, 99] on img at bounding box center [649, 88] width 26 height 26
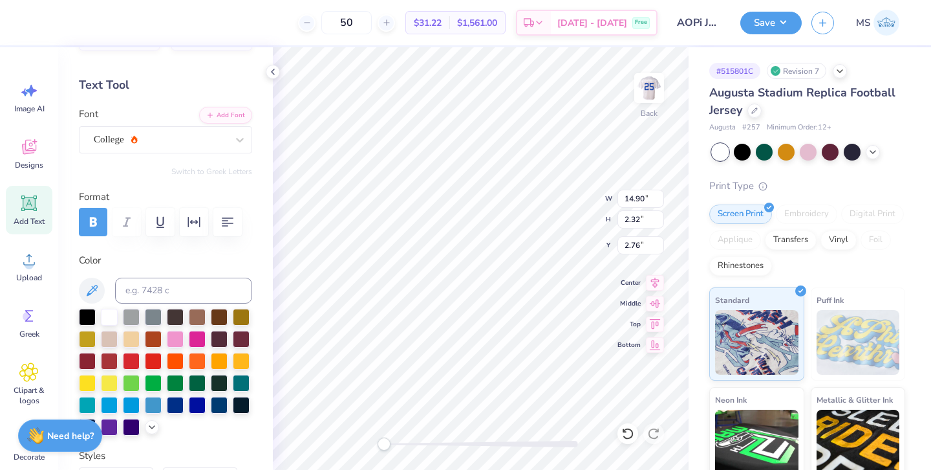
scroll to position [0, 1]
type textarea "AOII x SX"
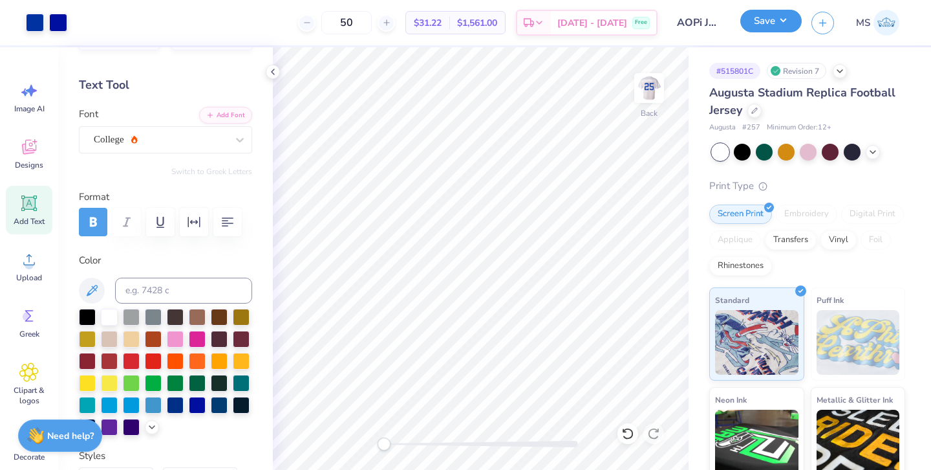
click at [759, 26] on button "Save" at bounding box center [771, 21] width 61 height 23
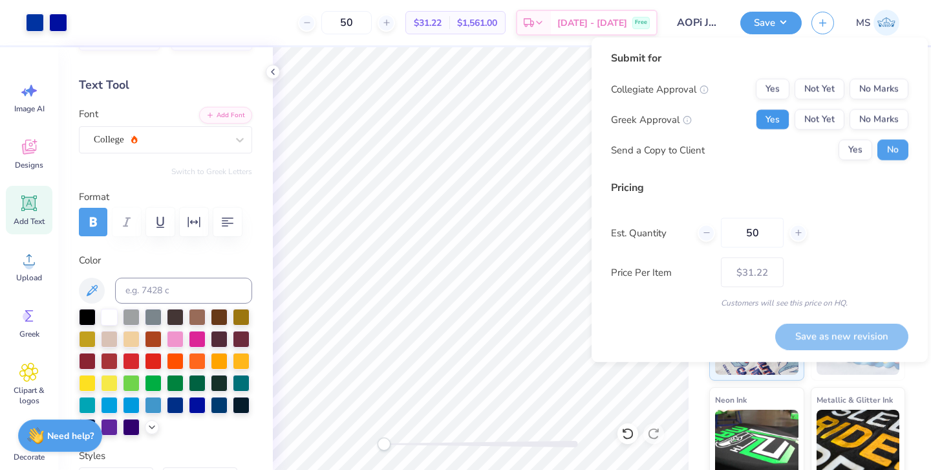
click at [780, 122] on button "Yes" at bounding box center [773, 119] width 34 height 21
click at [865, 94] on button "No Marks" at bounding box center [879, 89] width 59 height 21
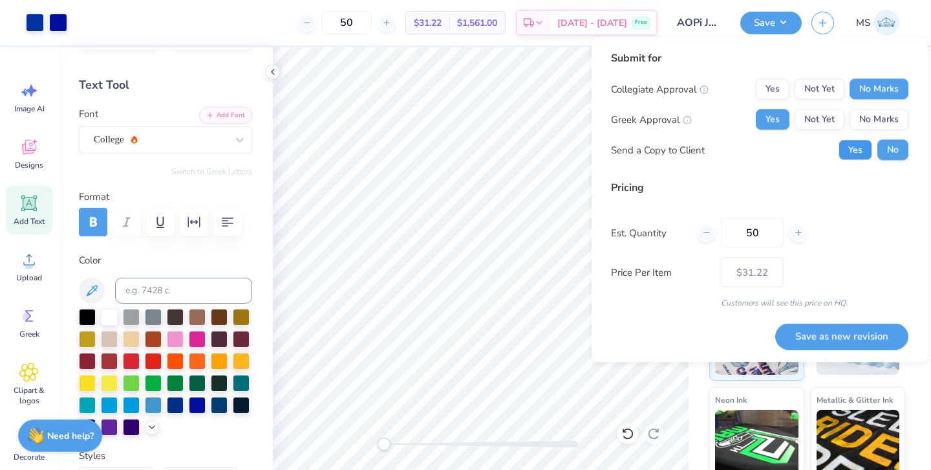
click at [856, 149] on button "Yes" at bounding box center [856, 150] width 34 height 21
click at [820, 338] on button "Save as new revision" at bounding box center [841, 336] width 133 height 27
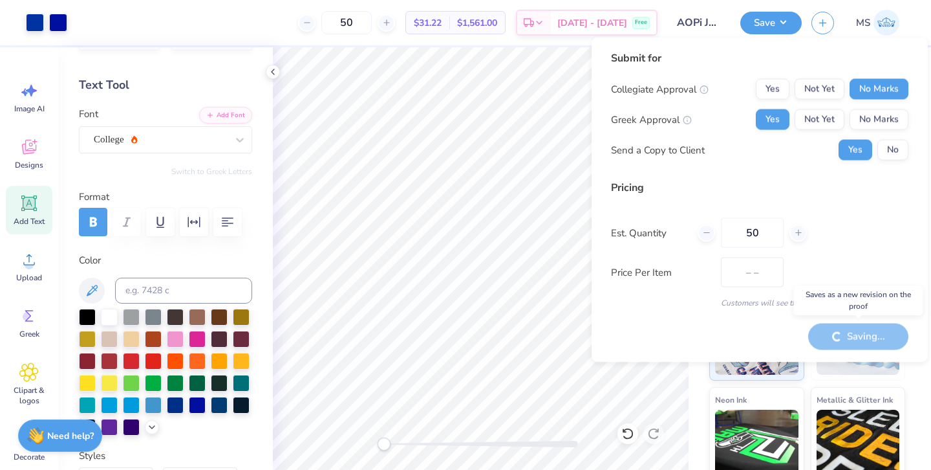
type input "$31.22"
